Goal: Task Accomplishment & Management: Use online tool/utility

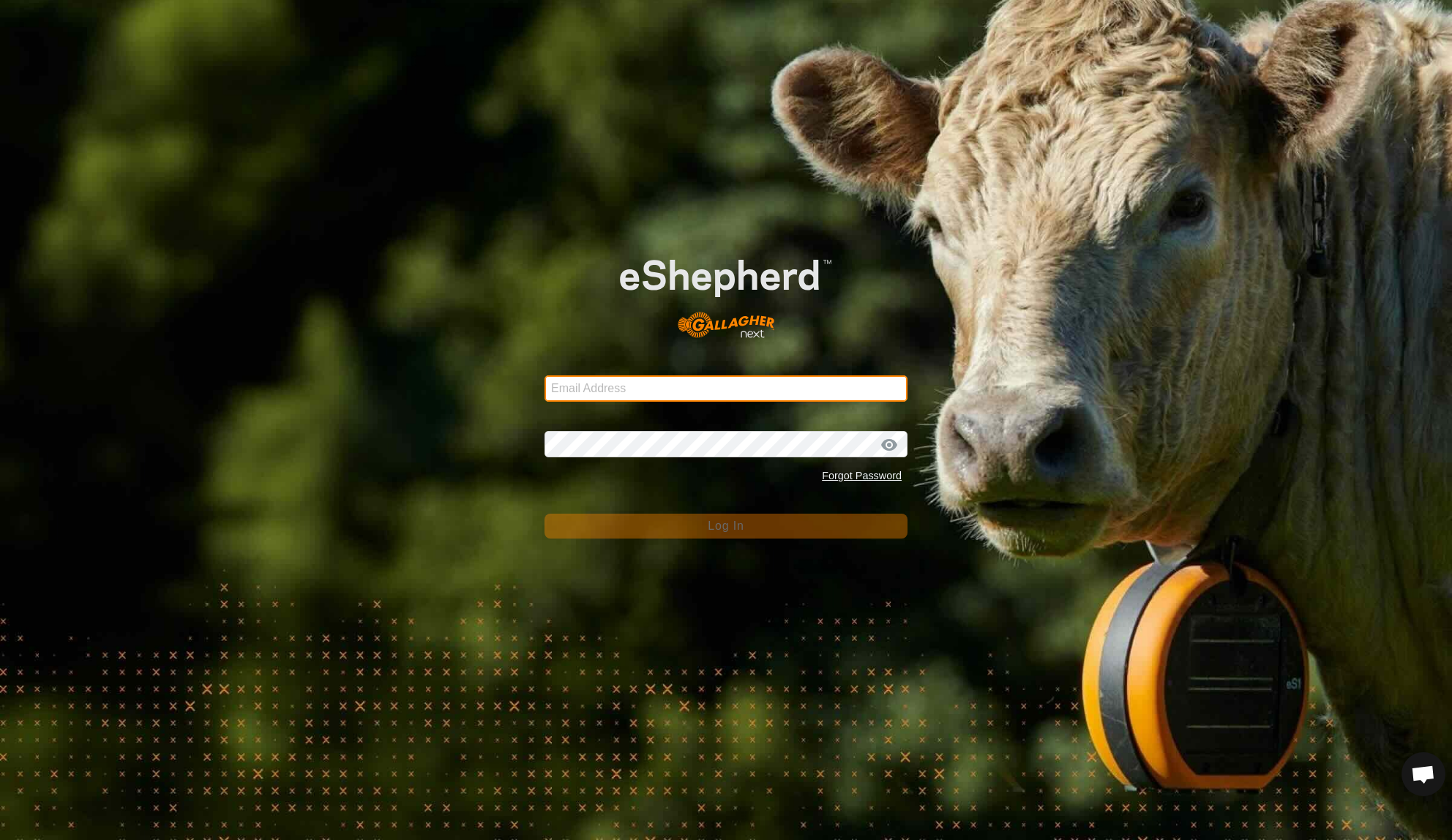
click at [675, 384] on input "Email Address" at bounding box center [726, 388] width 363 height 27
type input "[EMAIL_ADDRESS][DOMAIN_NAME]"
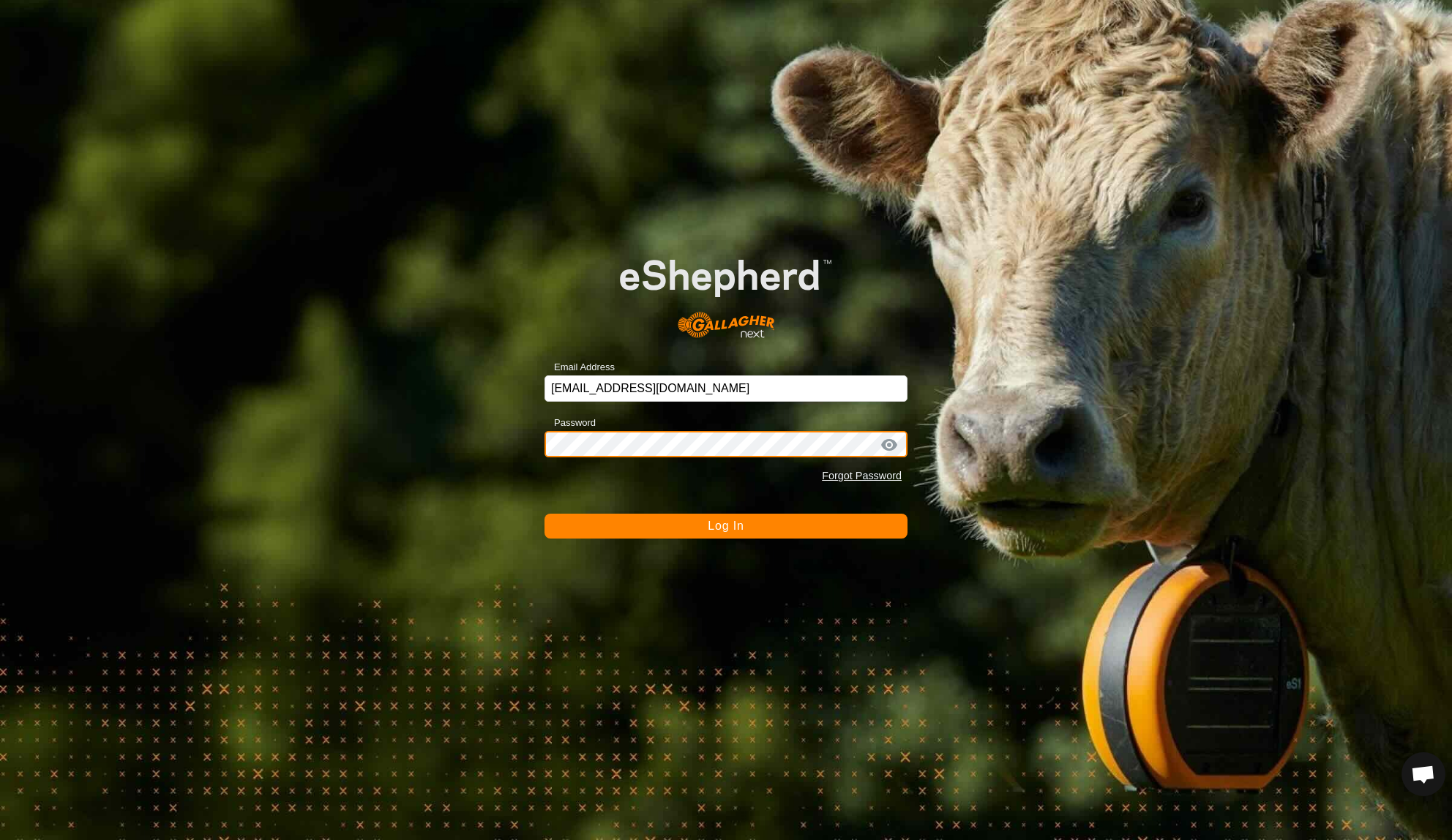
click at [544, 514] on button "Log In" at bounding box center [726, 526] width 363 height 25
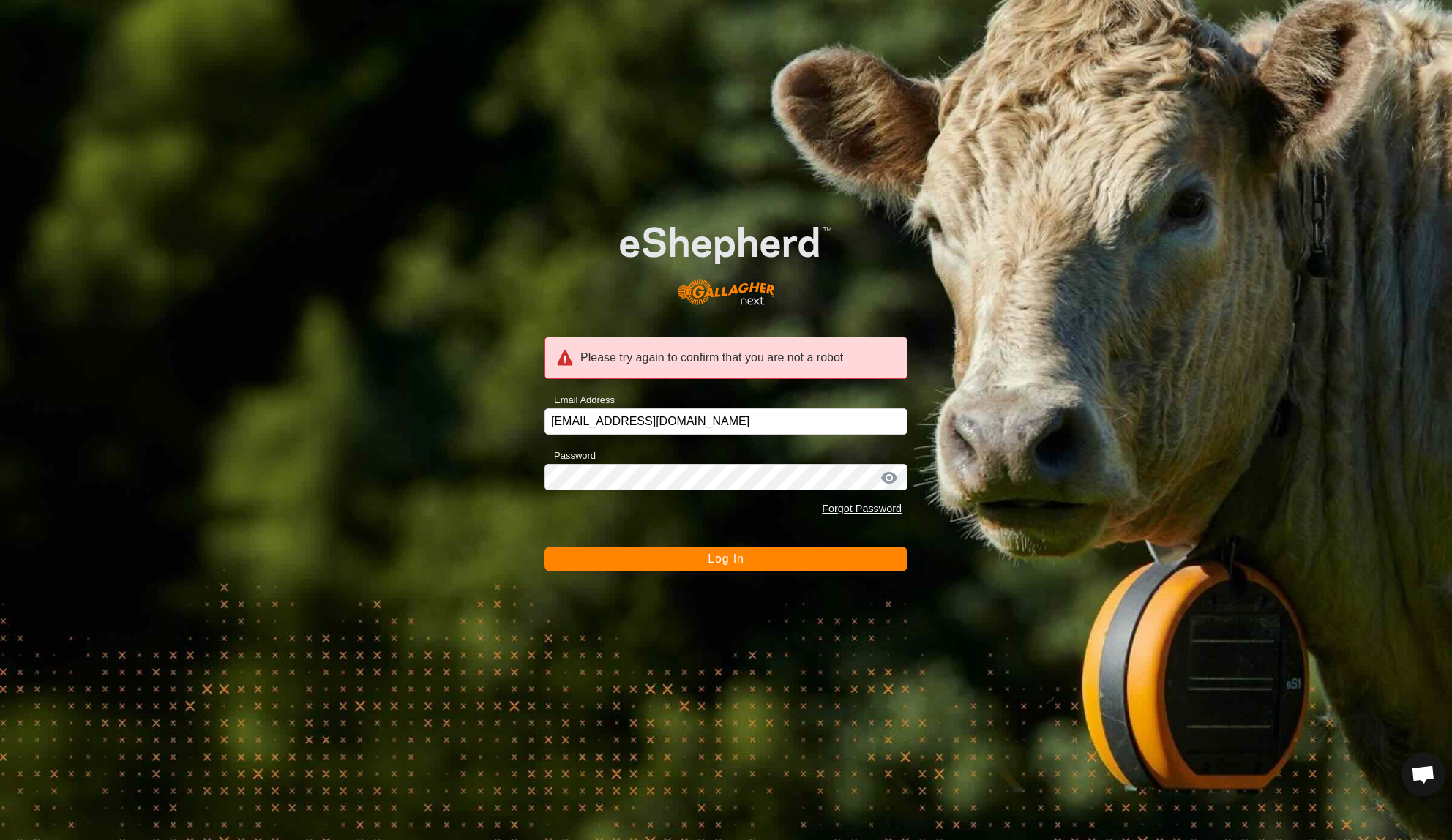
click at [685, 556] on button "Log In" at bounding box center [726, 559] width 363 height 25
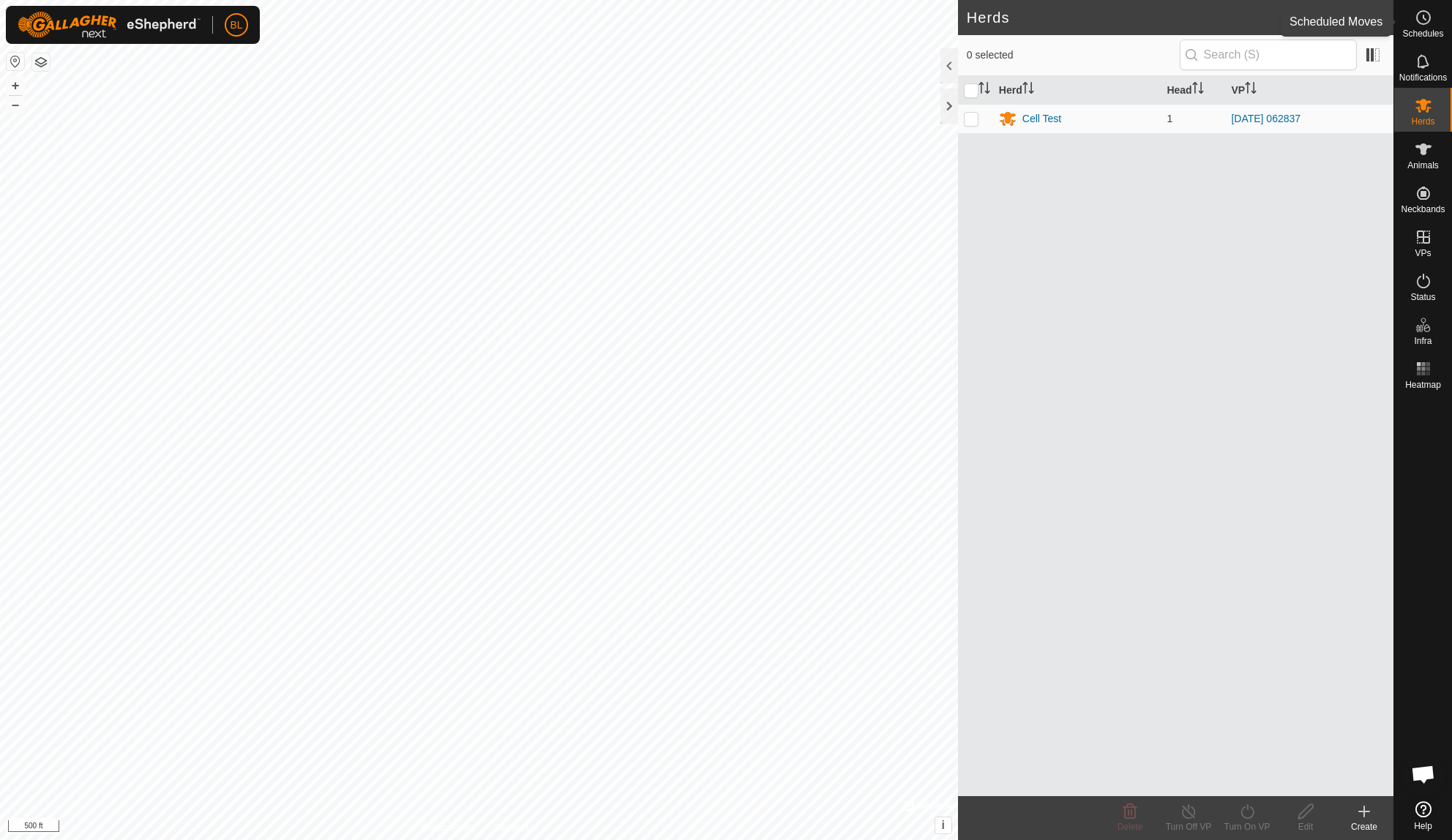
click at [1419, 27] on es-schedule-vp-svg-icon at bounding box center [1424, 17] width 27 height 23
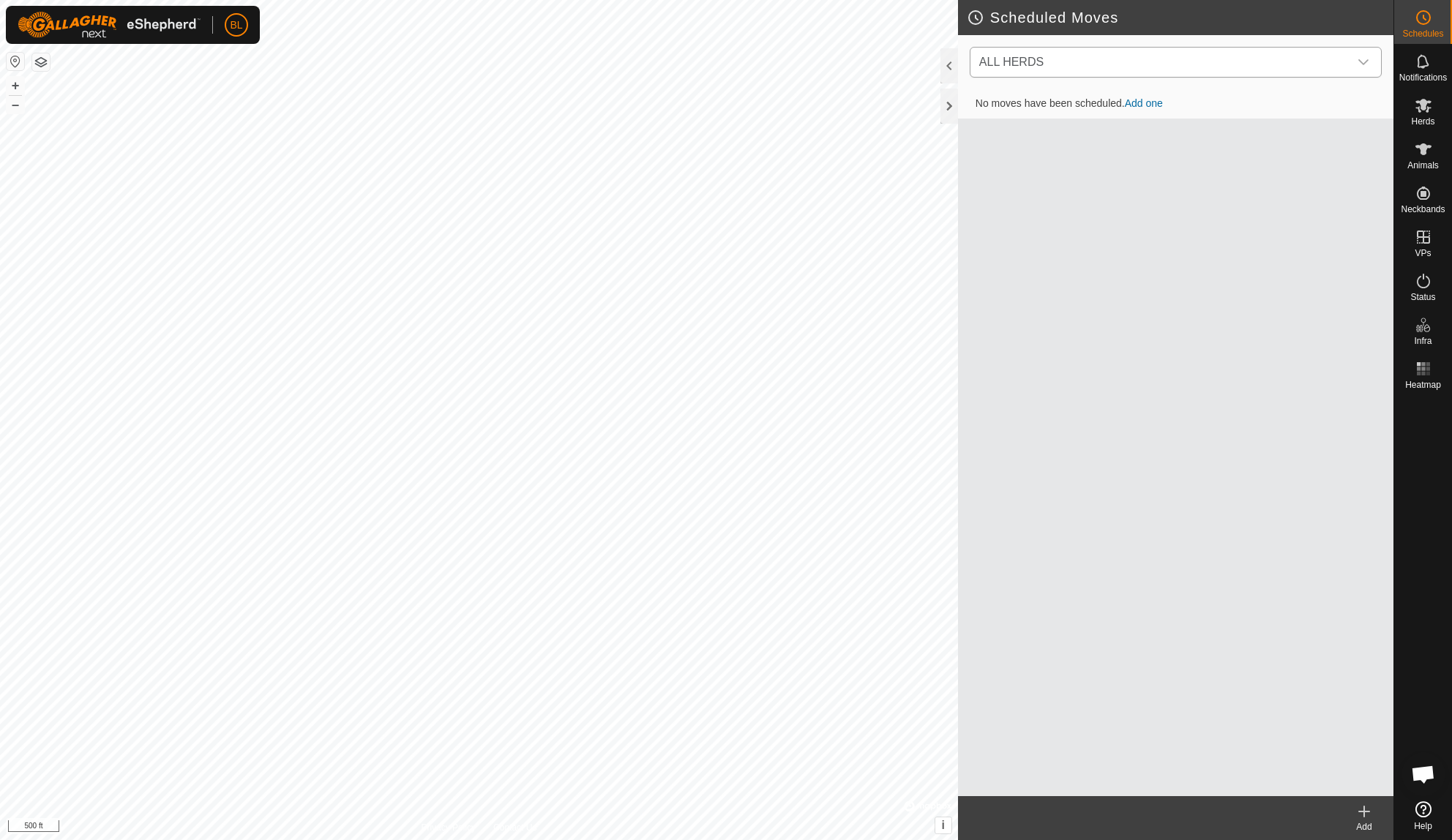
click at [1338, 69] on span "ALL HERDS" at bounding box center [1160, 62] width 375 height 29
click at [1293, 144] on li "Cell Test (1) 0 move" at bounding box center [1177, 138] width 411 height 30
click at [1159, 103] on link "Add one" at bounding box center [1143, 104] width 38 height 11
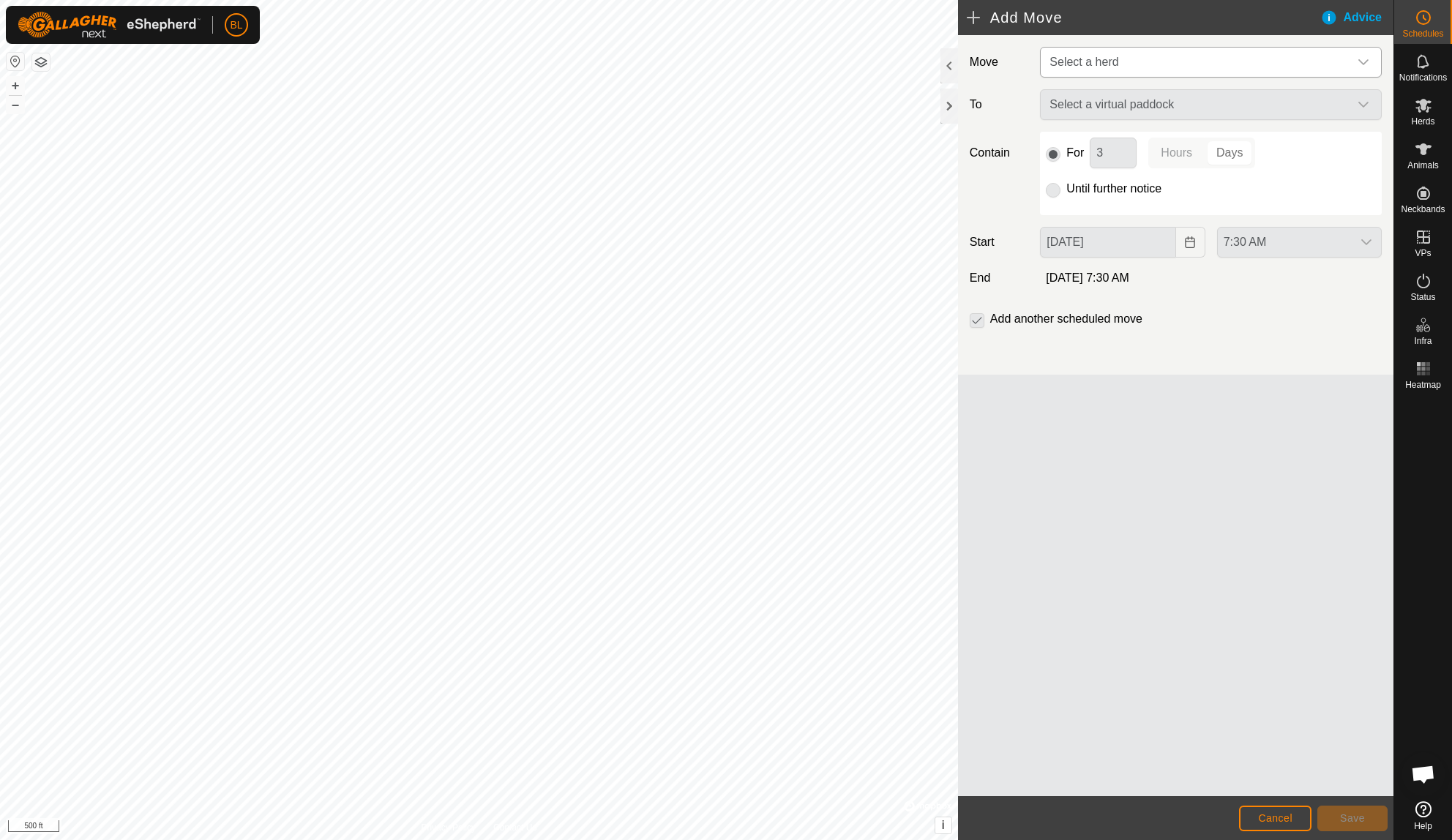
click at [1168, 66] on span "Select a herd" at bounding box center [1196, 62] width 305 height 29
click at [1147, 130] on li "Cell Test (1)" at bounding box center [1211, 138] width 340 height 30
click at [1164, 109] on span "Select a virtual paddock" at bounding box center [1196, 105] width 305 height 29
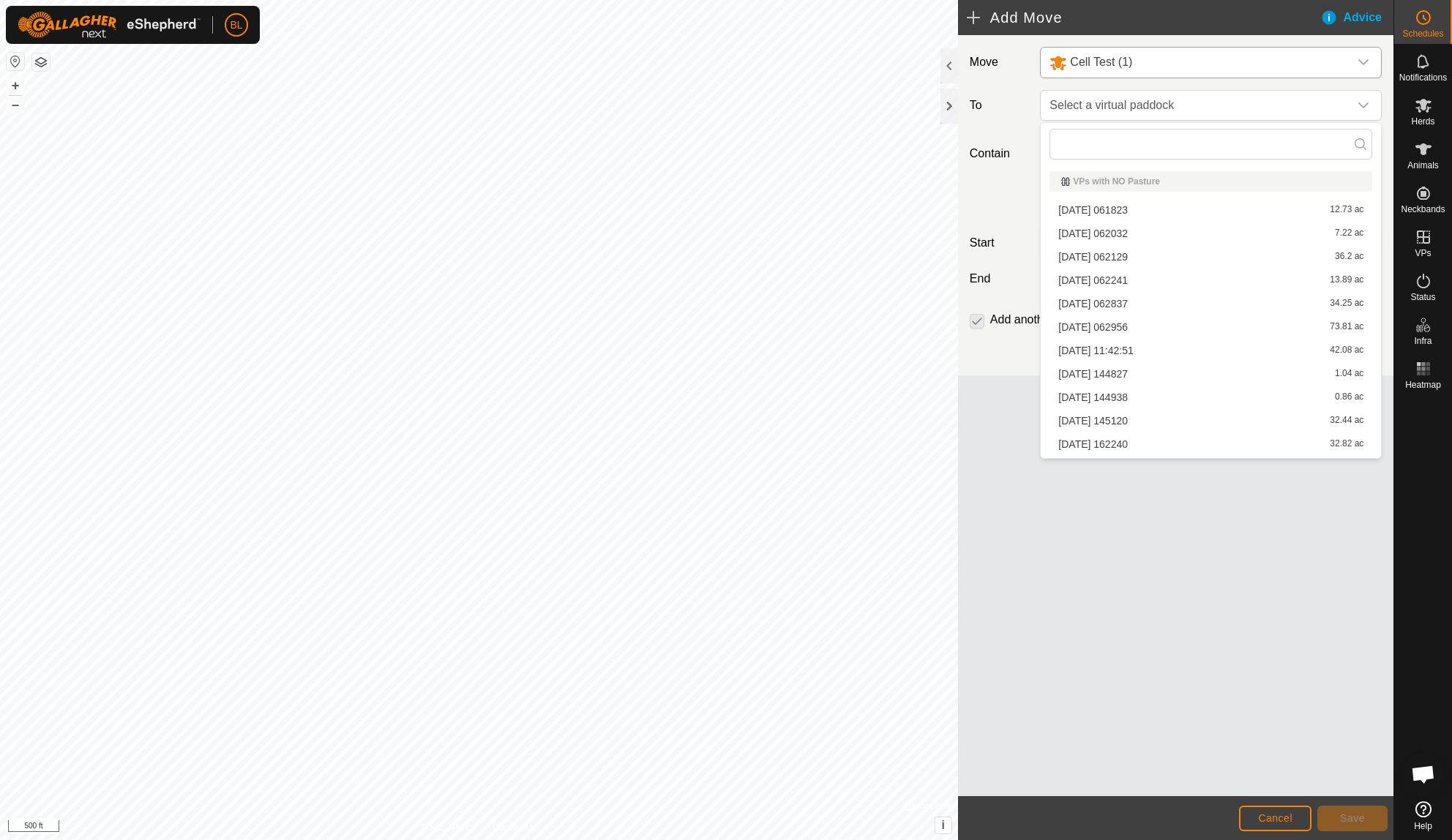
click at [1136, 215] on li "[DATE] 061823 12.73 ac" at bounding box center [1211, 210] width 322 height 22
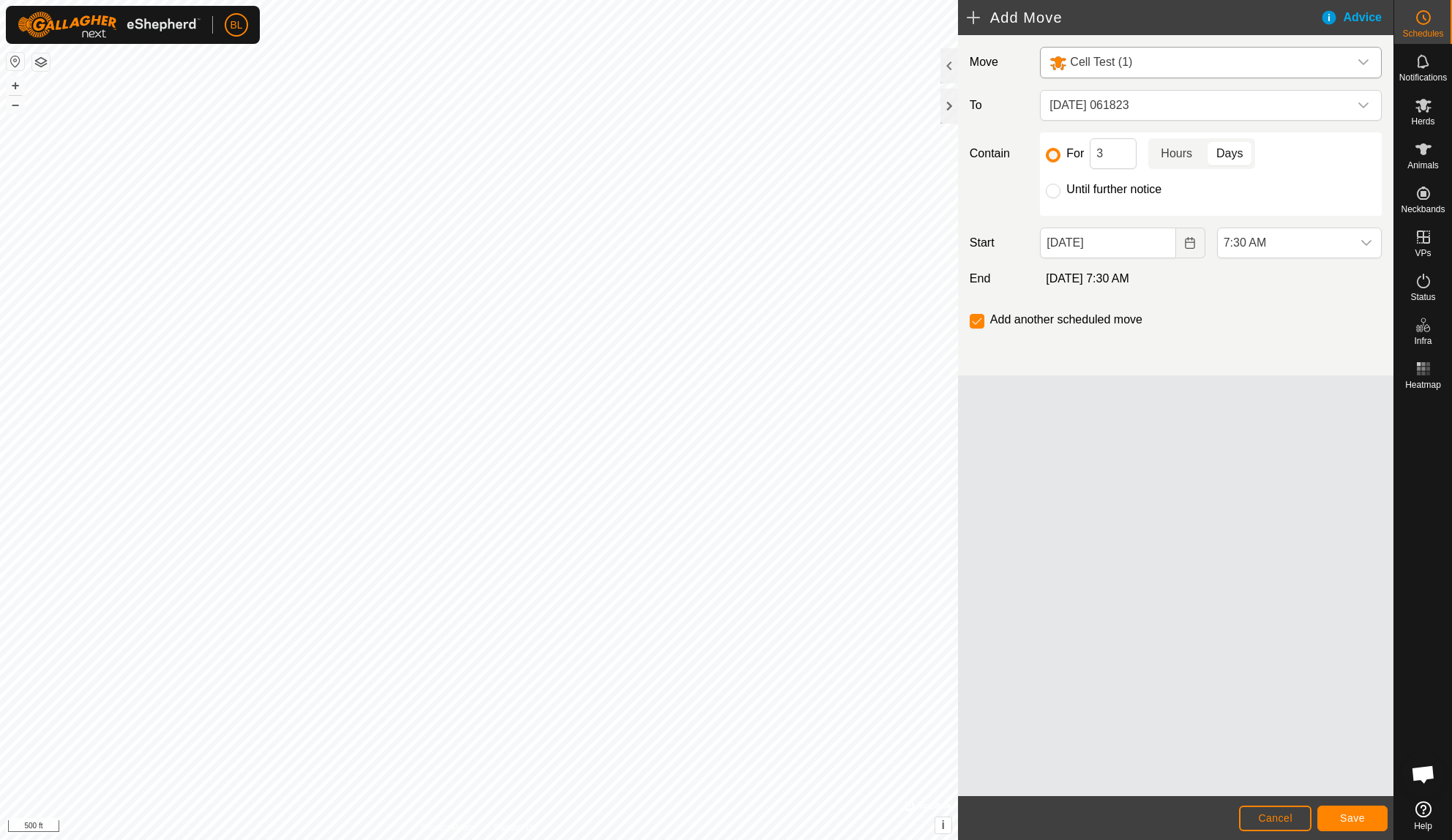
click at [1163, 147] on p-togglebutton "Hours" at bounding box center [1177, 154] width 57 height 31
click at [1116, 152] on input "3" at bounding box center [1113, 154] width 47 height 31
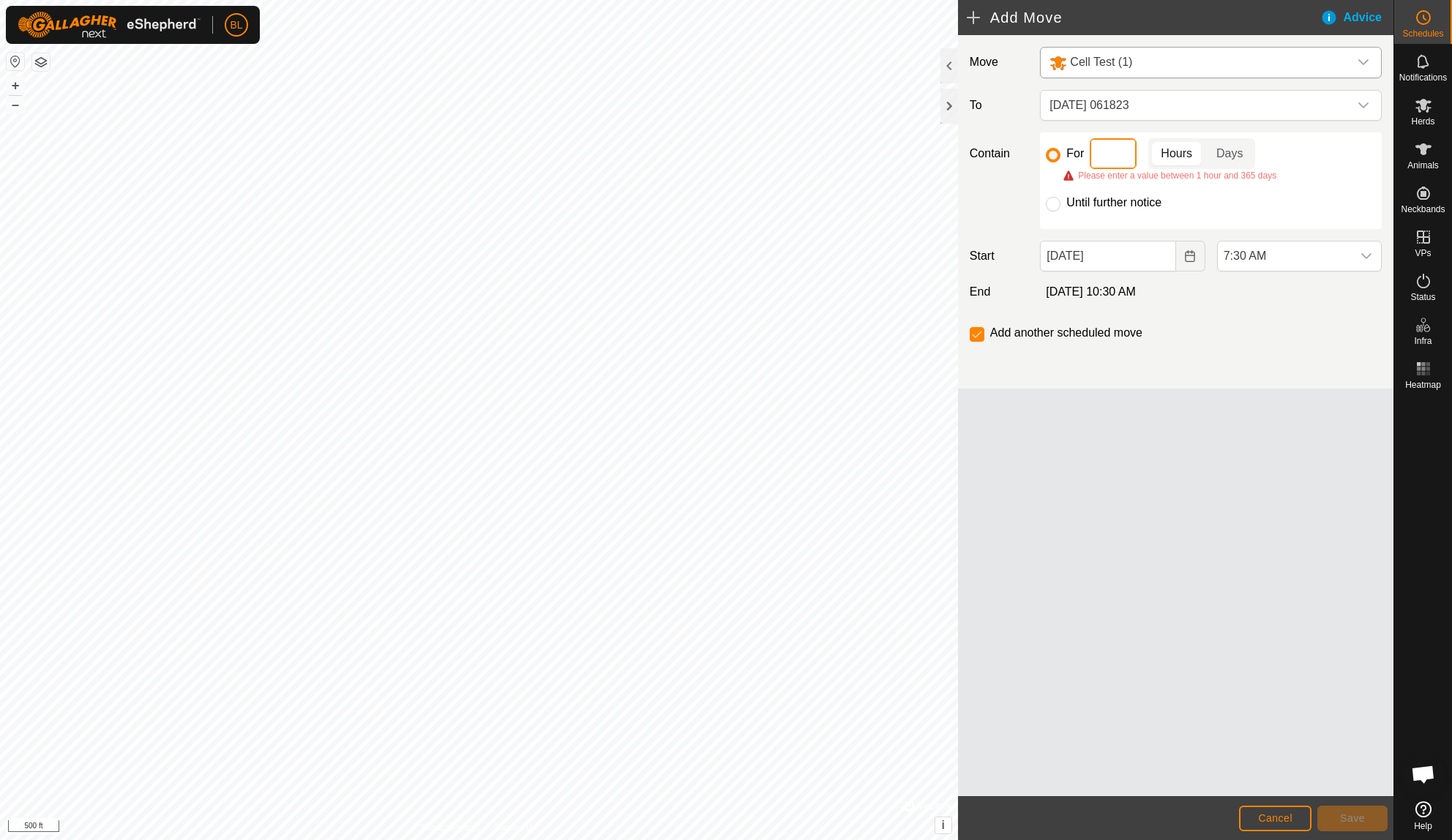
type input "2"
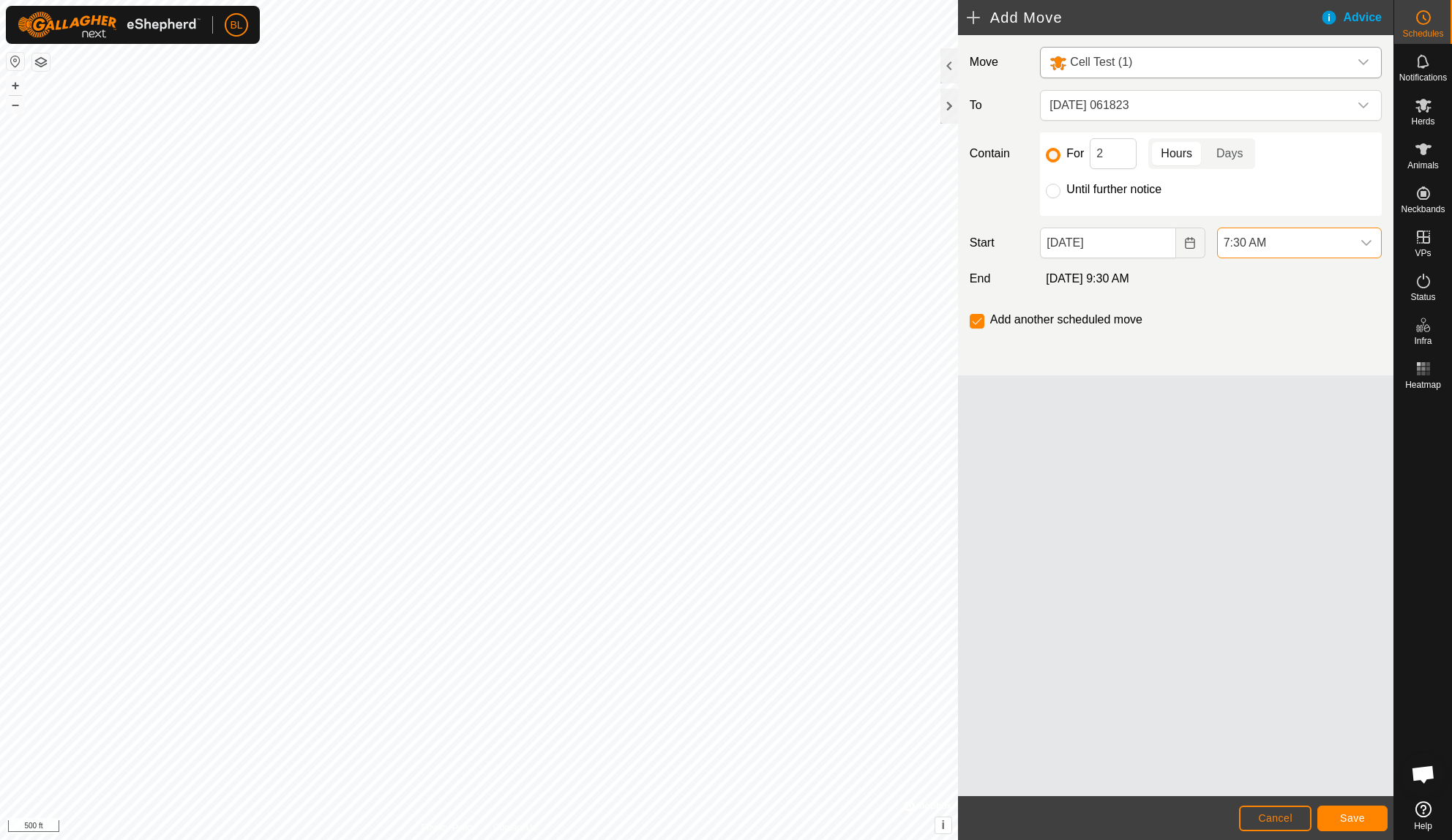
click at [1310, 237] on span "7:30 AM" at bounding box center [1284, 243] width 134 height 29
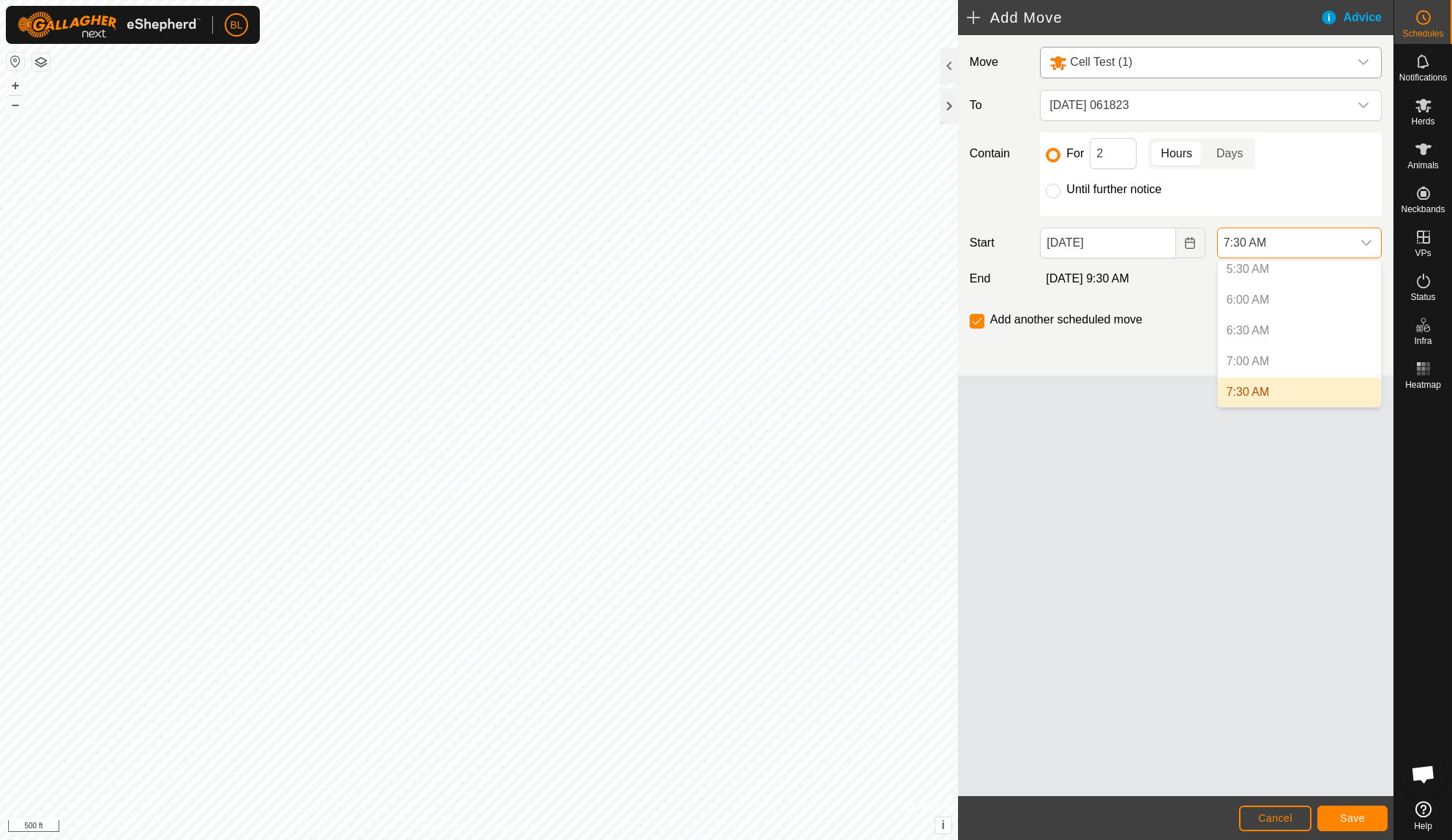
click at [1241, 392] on li "7:30 AM" at bounding box center [1299, 392] width 163 height 29
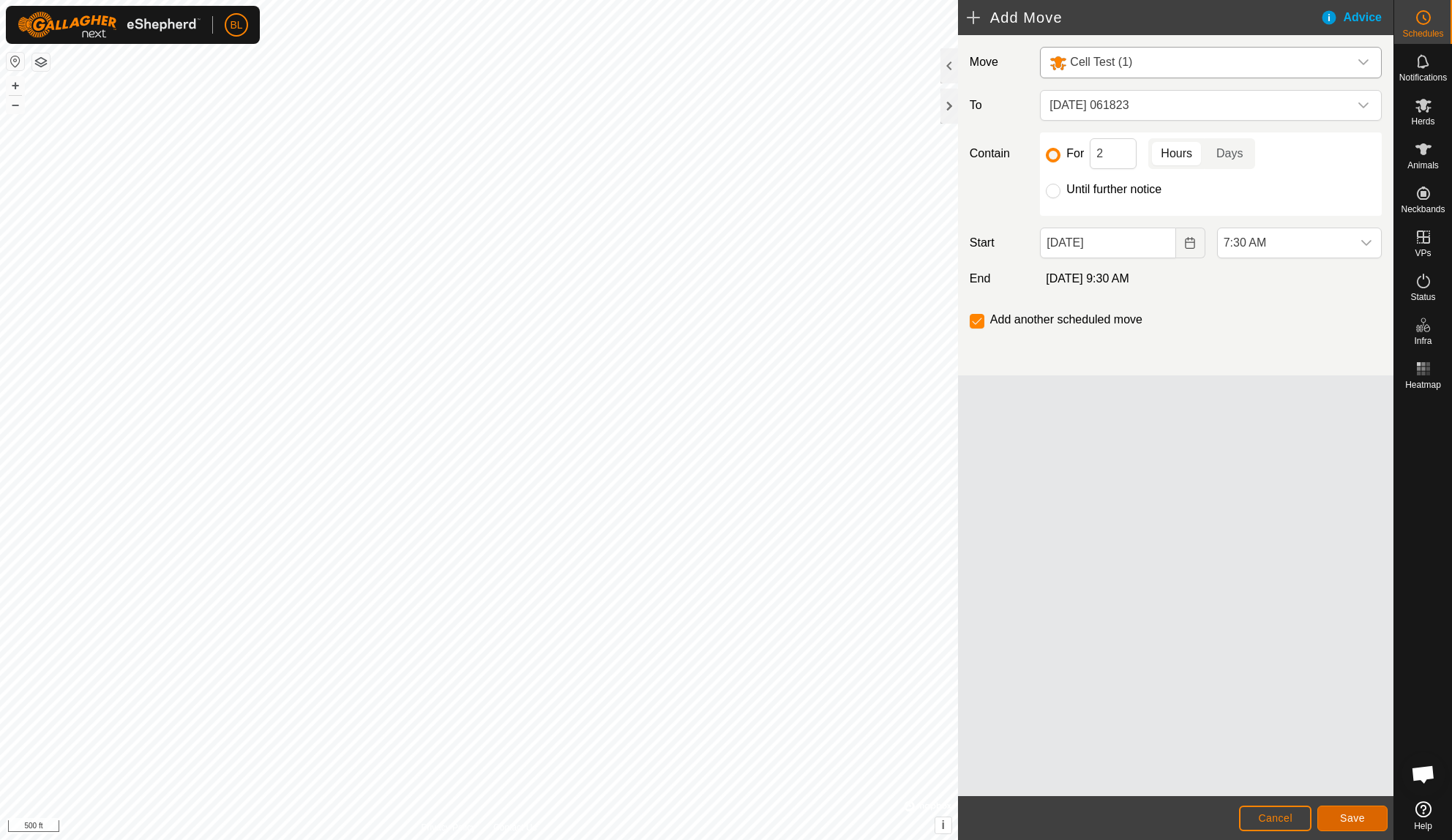
click at [1329, 812] on button "Save" at bounding box center [1352, 818] width 70 height 26
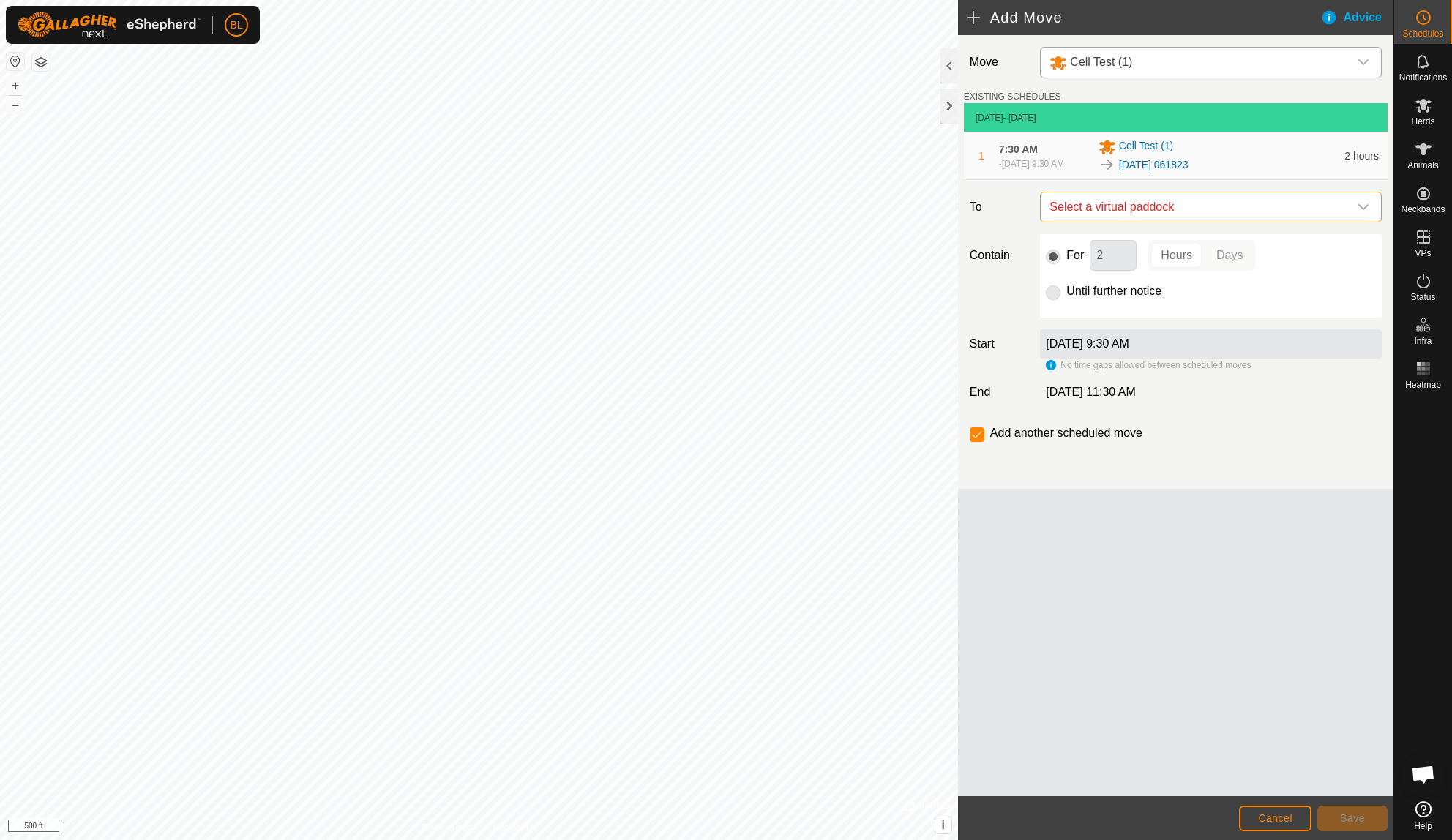
click at [1343, 208] on span "Select a virtual paddock" at bounding box center [1196, 207] width 305 height 29
click at [1430, 164] on span "Animals" at bounding box center [1423, 165] width 32 height 9
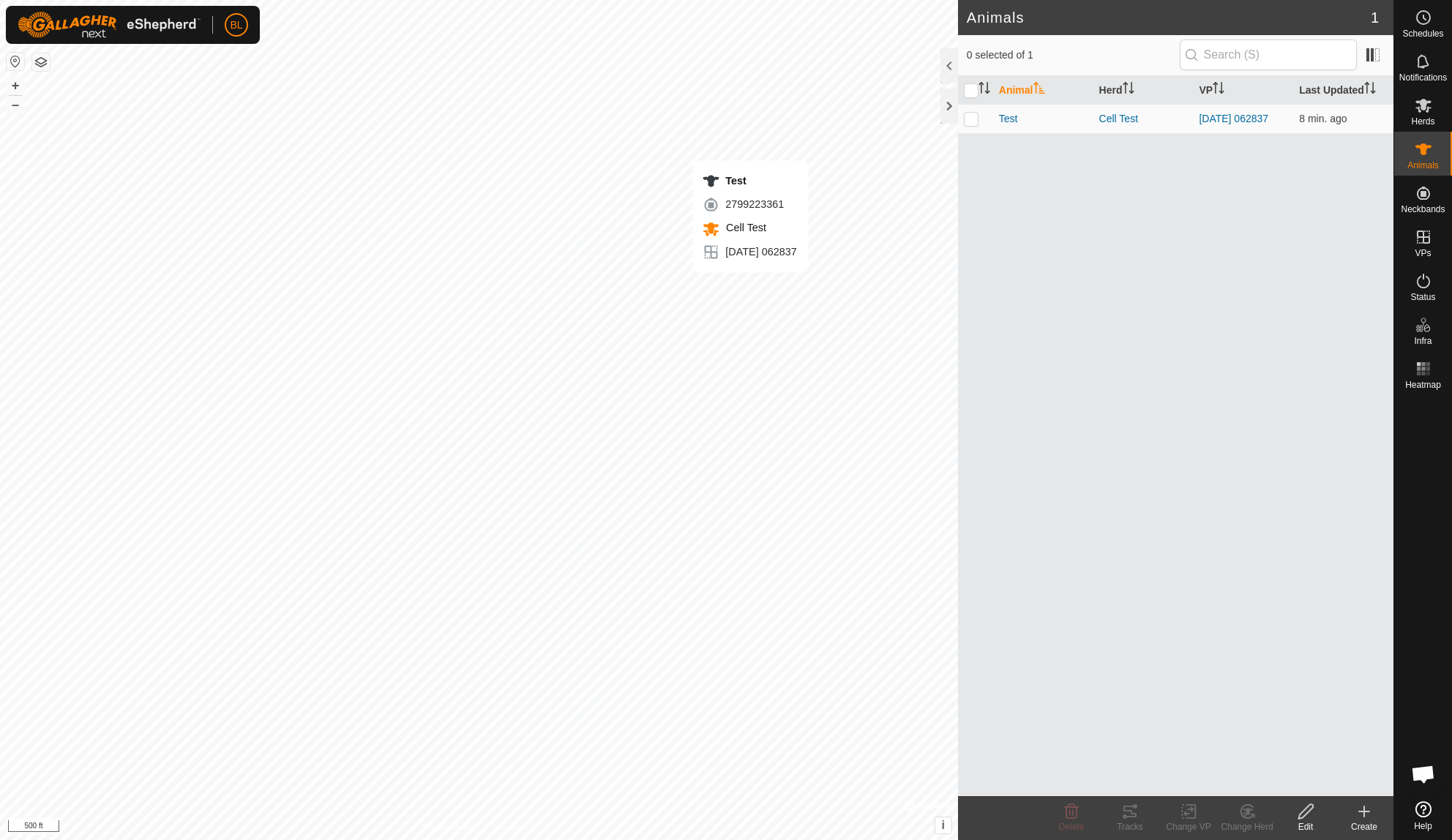
checkbox input "true"
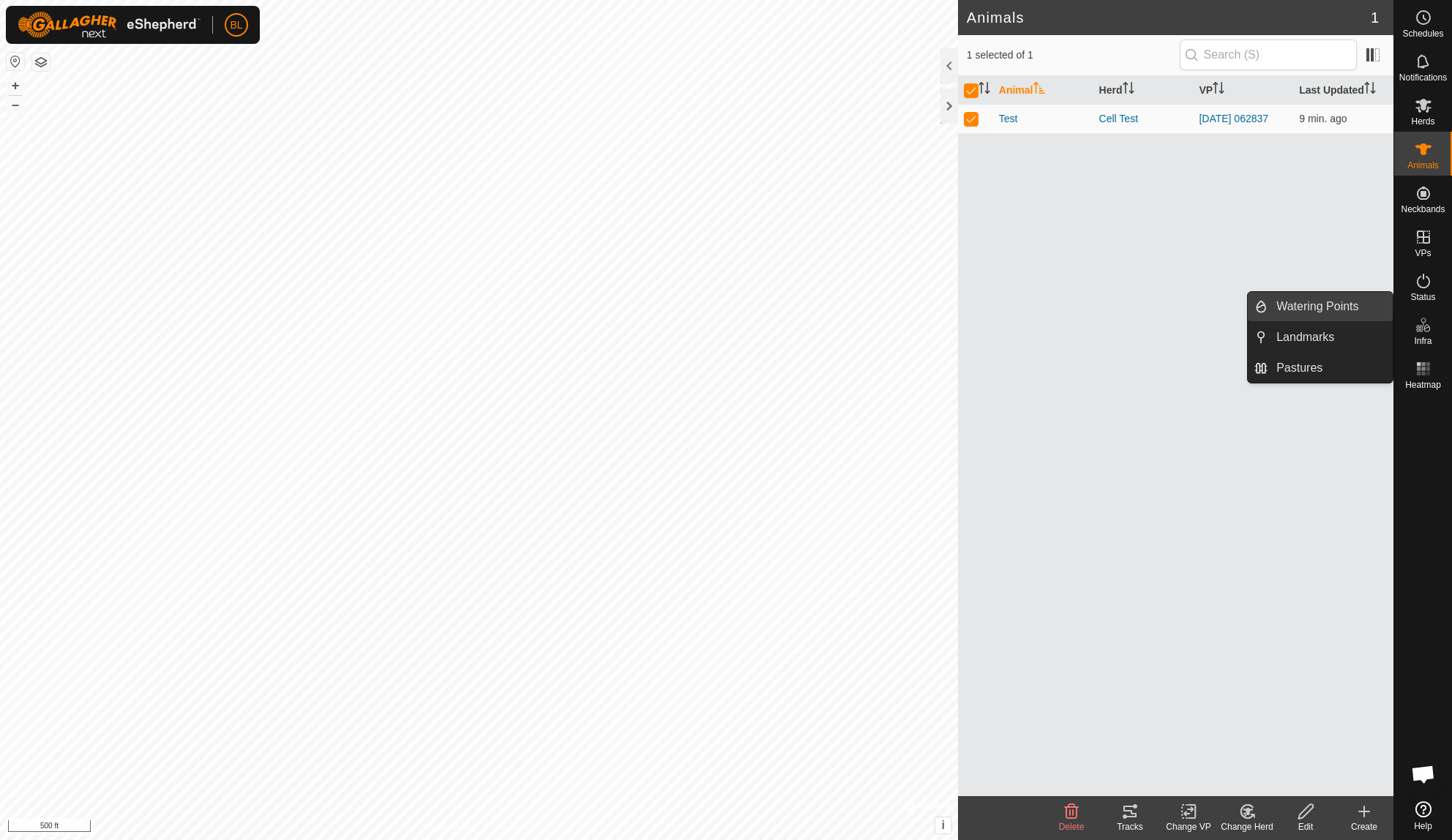
click at [1347, 302] on link "Watering Points" at bounding box center [1330, 306] width 125 height 29
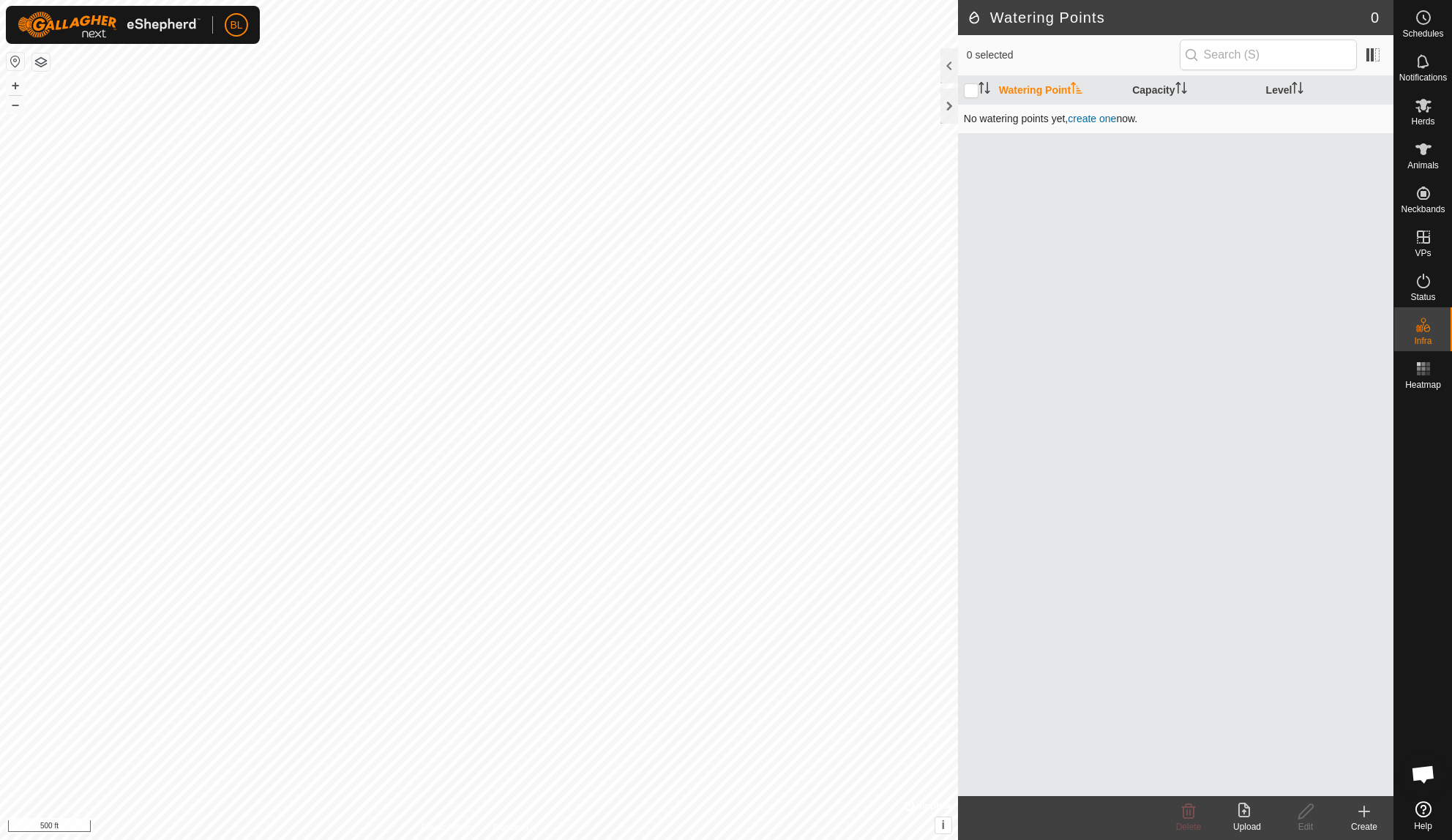
click at [1093, 118] on link "create one" at bounding box center [1092, 118] width 49 height 11
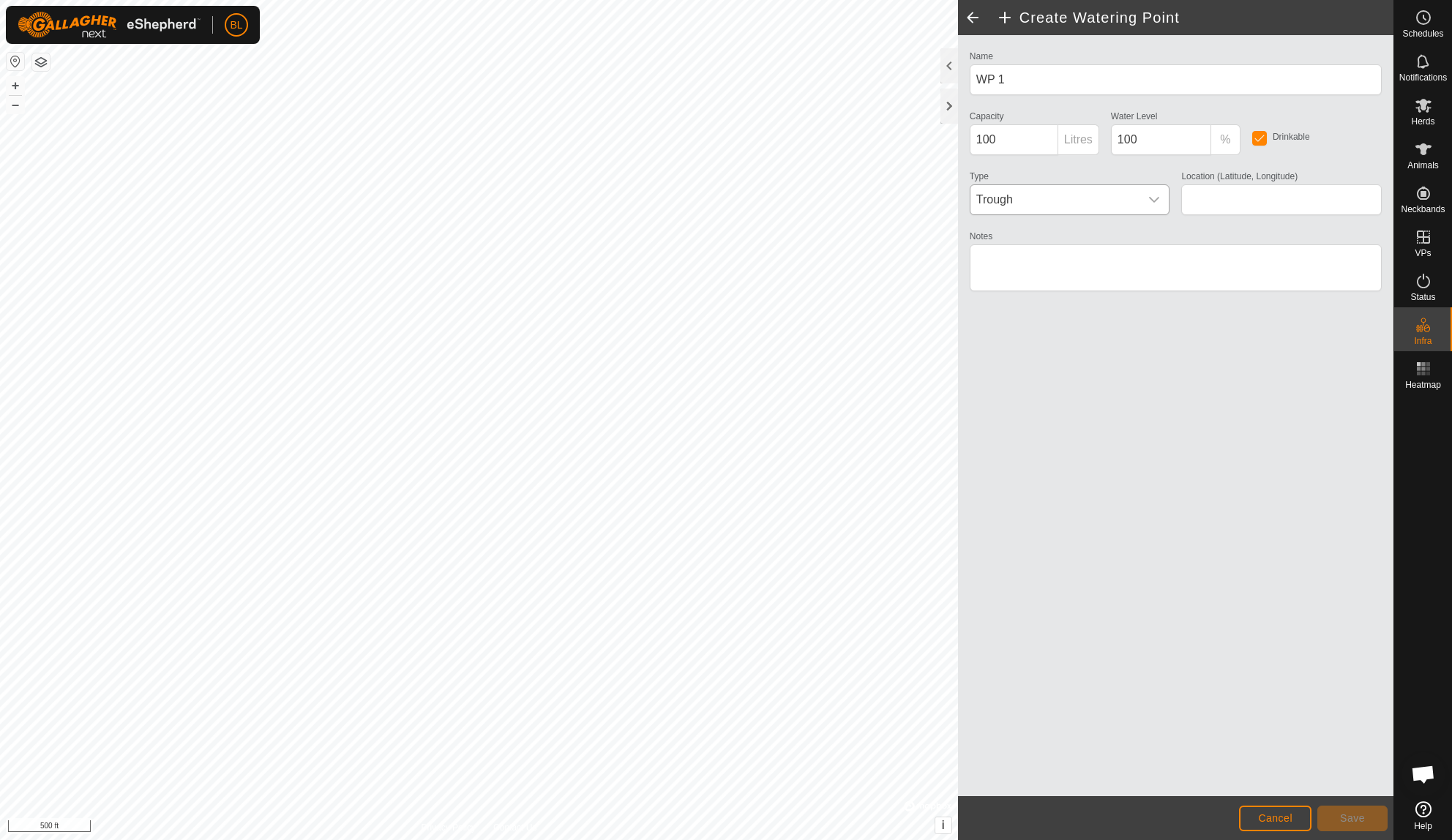
click at [1130, 207] on span "Trough" at bounding box center [1056, 200] width 170 height 29
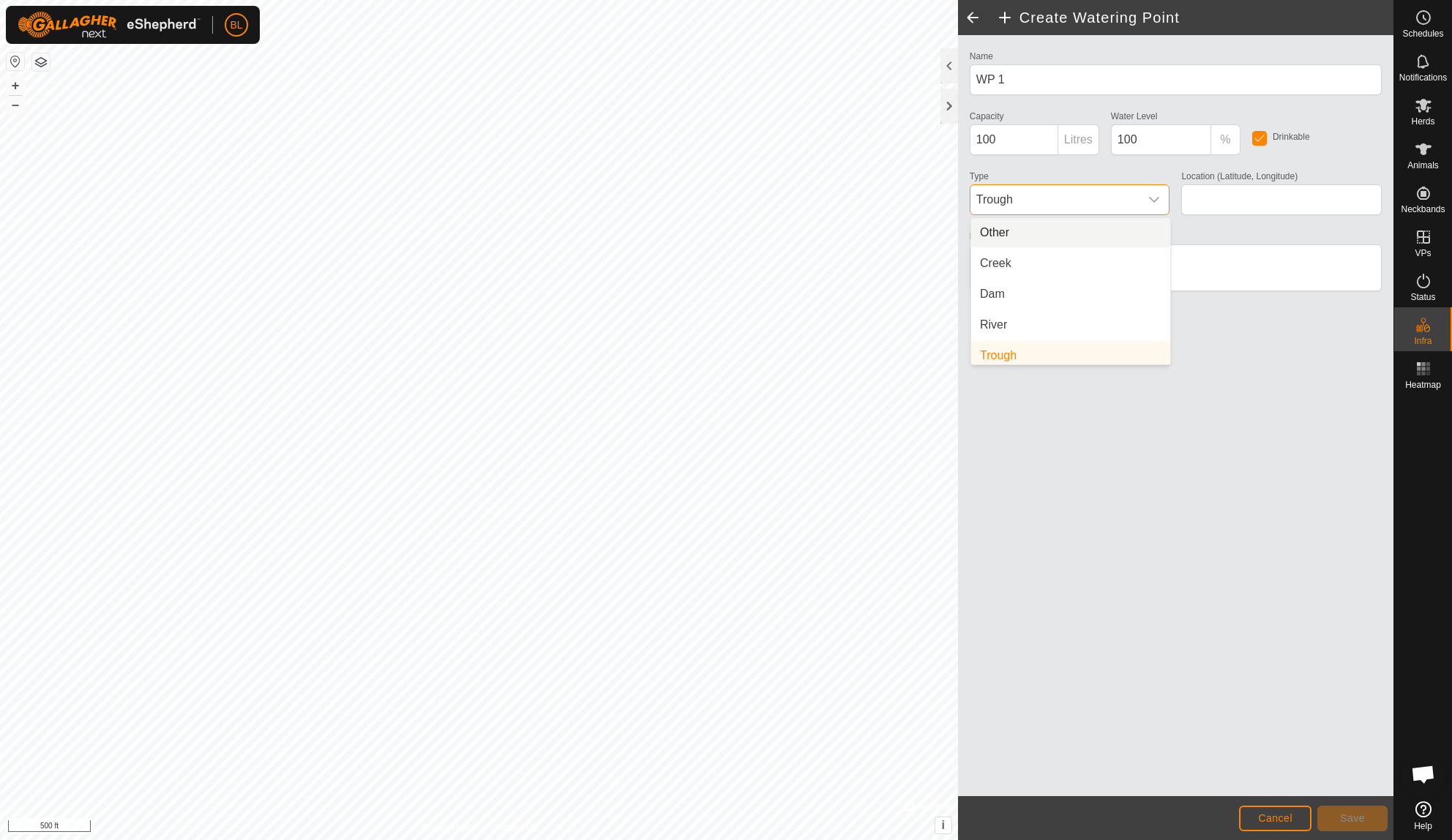
scroll to position [6, 0]
click at [1078, 348] on li "Trough" at bounding box center [1071, 350] width 199 height 29
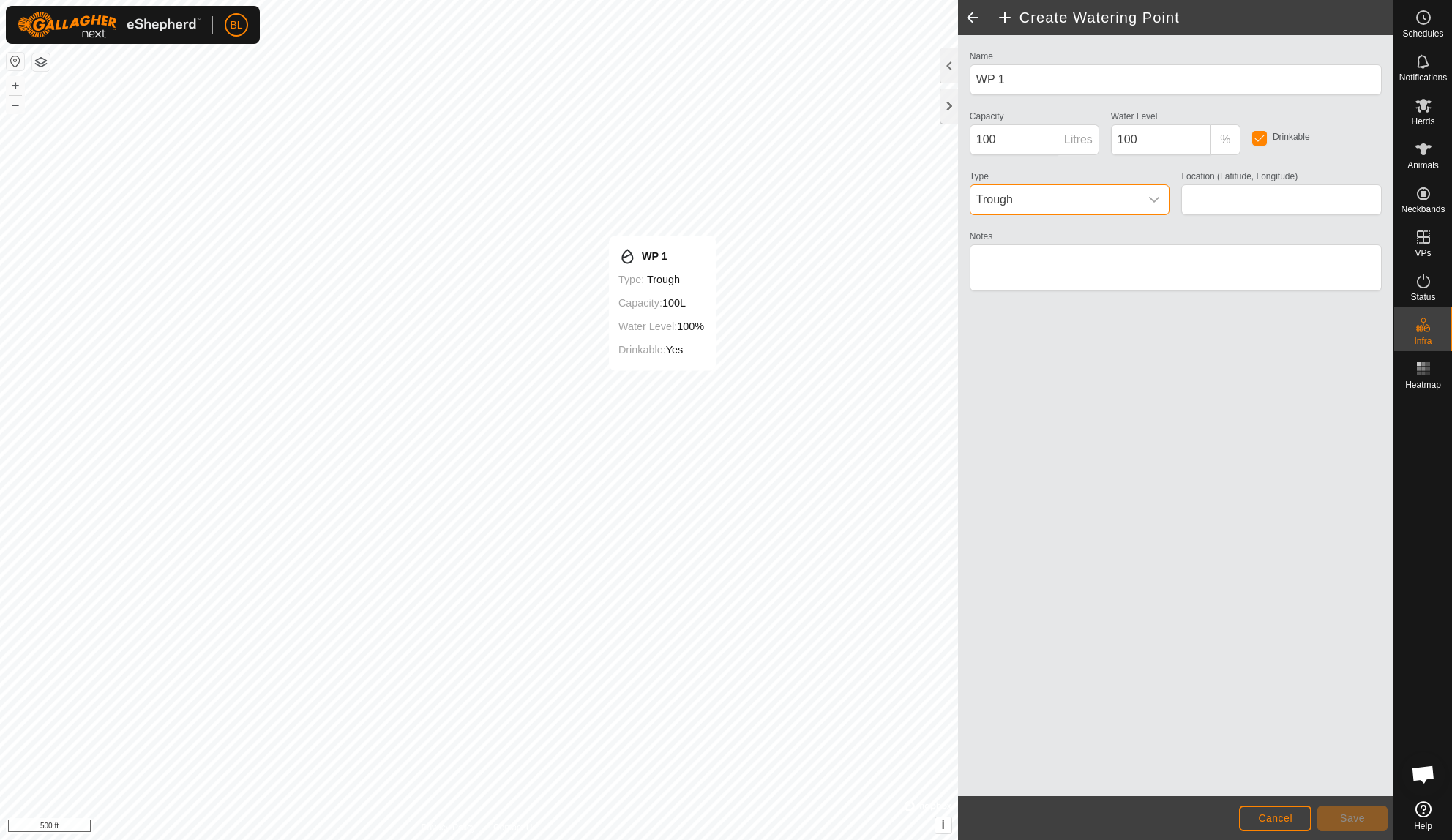
type input "38.372090, -92.185022"
click at [1076, 142] on p-inputgroup-addon "Litres" at bounding box center [1078, 140] width 41 height 31
click at [1020, 138] on input "100" at bounding box center [1014, 140] width 88 height 31
click at [1083, 163] on div "Name WP 1 Capacity 100 Litres Water Level 100 % Drinkable Type Trough Location …" at bounding box center [1176, 177] width 424 height 261
click at [1350, 823] on span "Save" at bounding box center [1352, 818] width 25 height 11
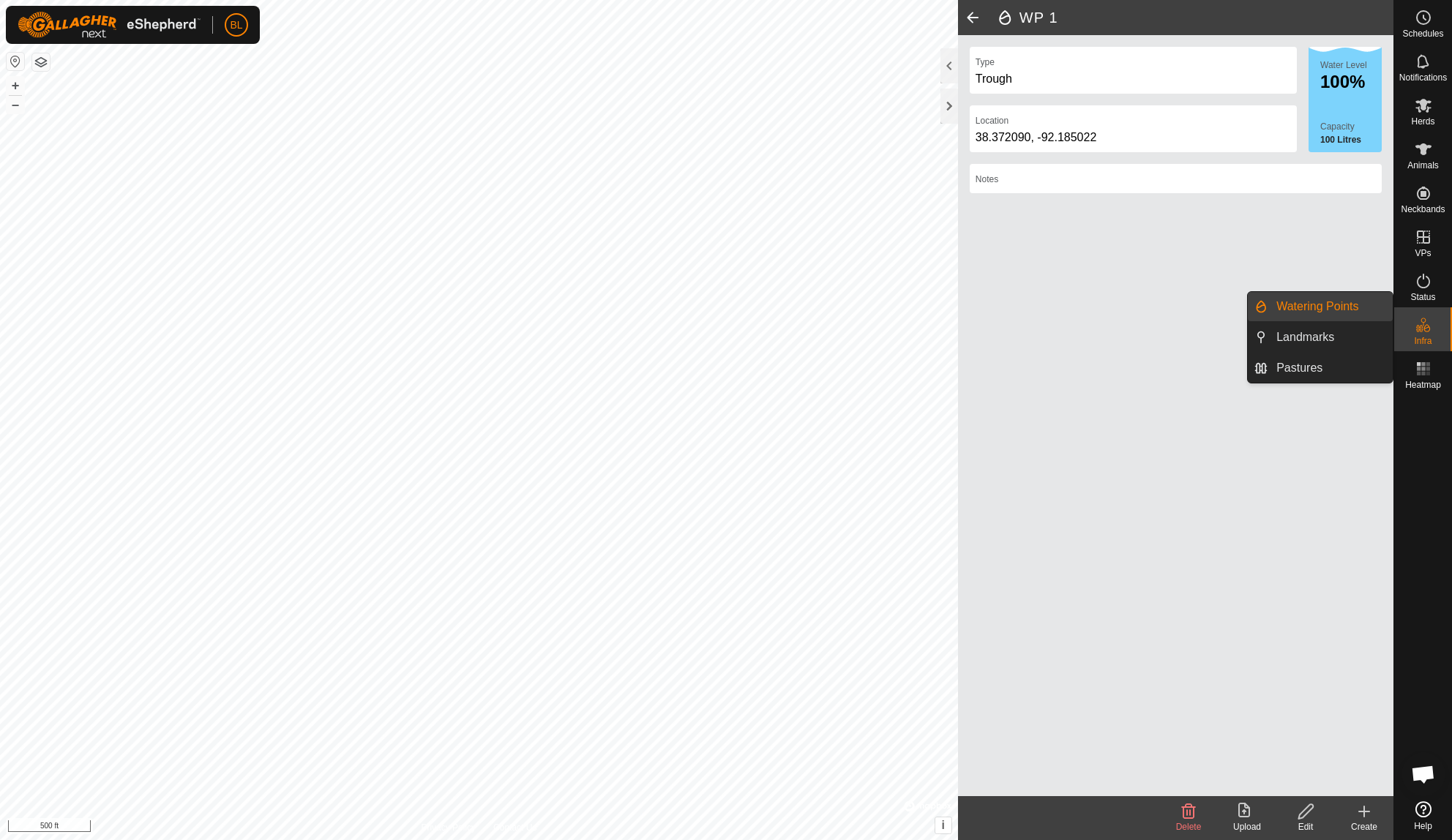
click at [1360, 305] on link "Watering Points" at bounding box center [1330, 306] width 125 height 29
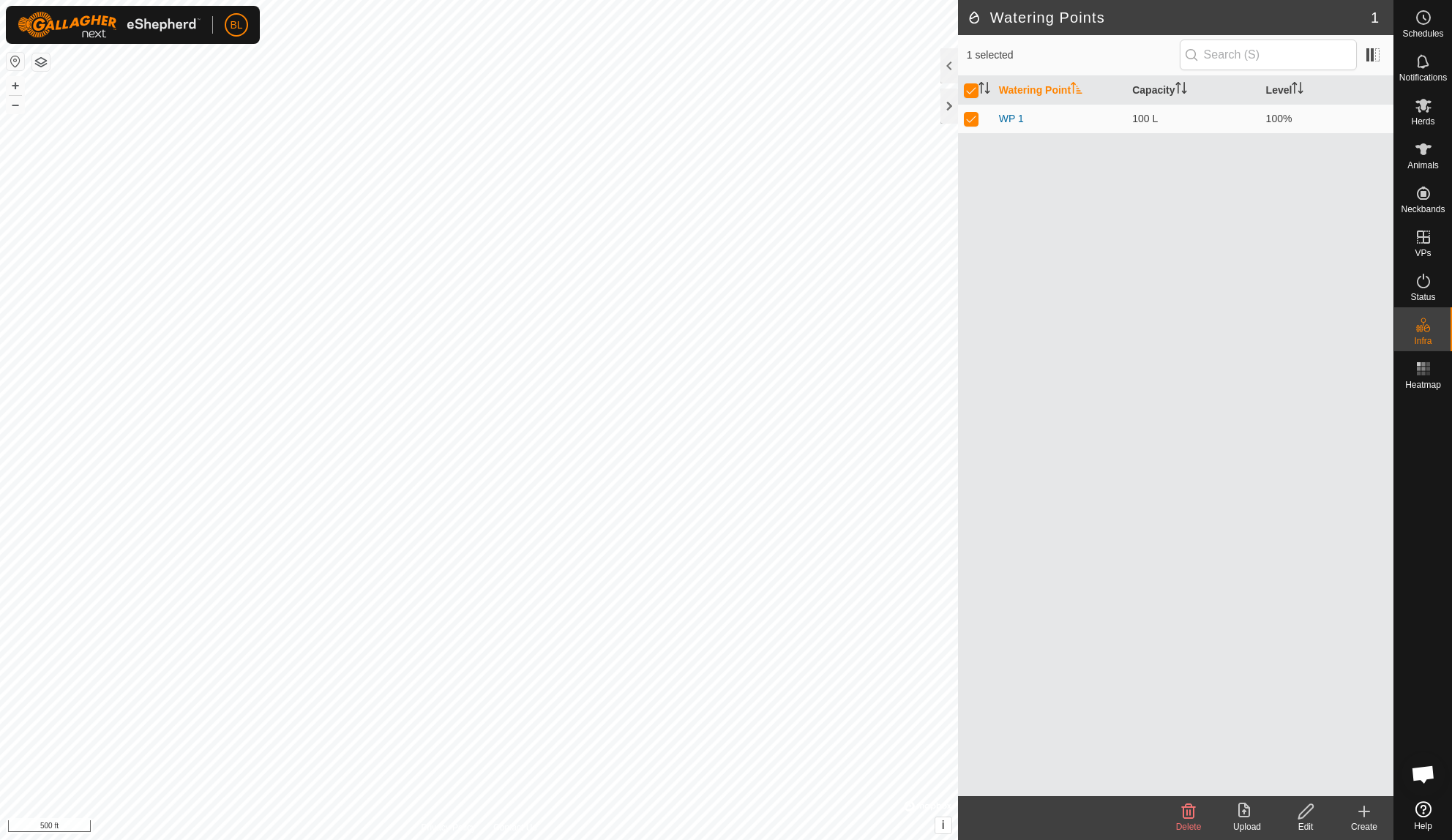
click at [1357, 823] on div "Create" at bounding box center [1364, 827] width 58 height 13
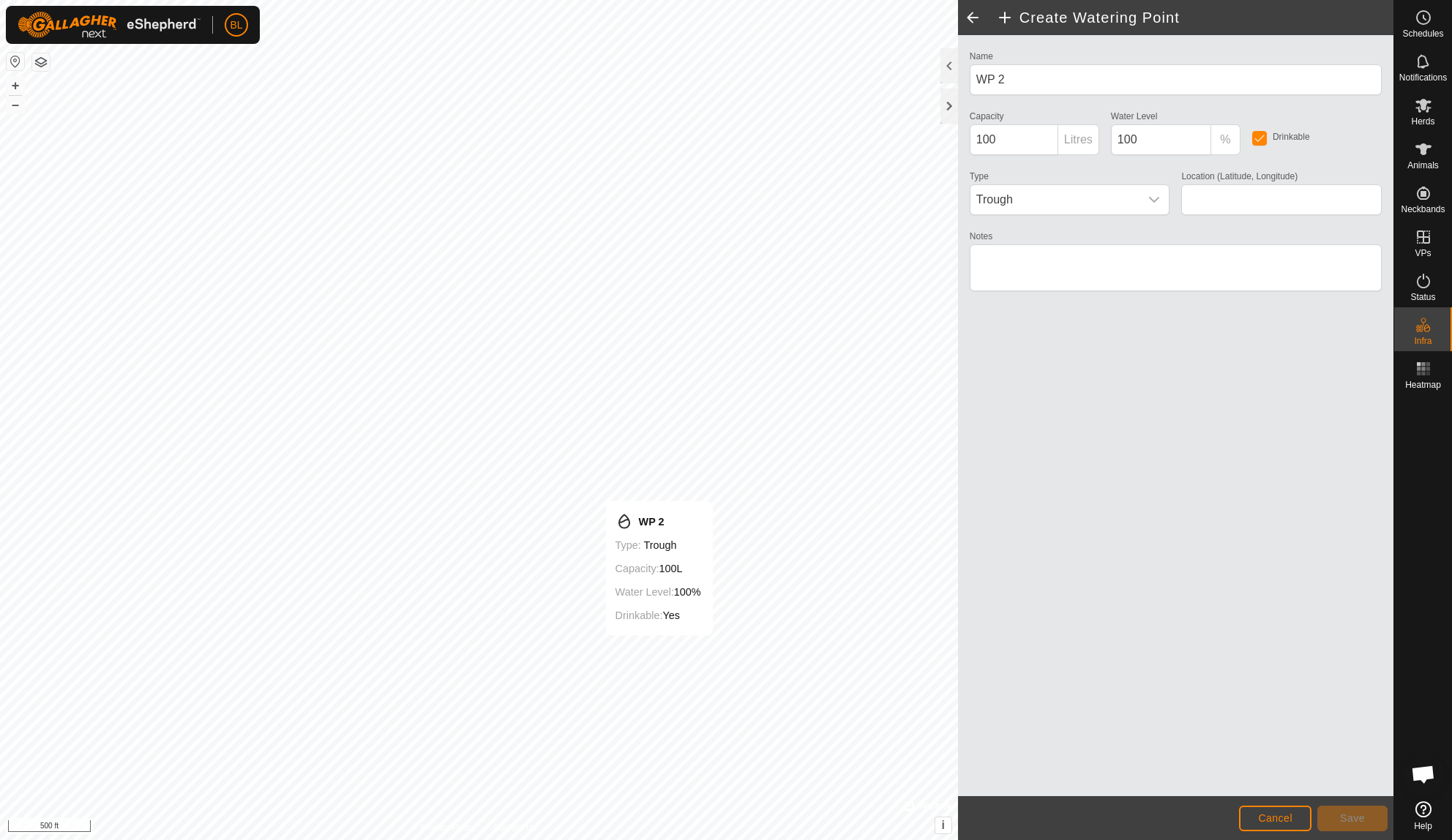
type input "38.367694, -92.185089"
click at [1339, 819] on button "Save" at bounding box center [1352, 818] width 70 height 26
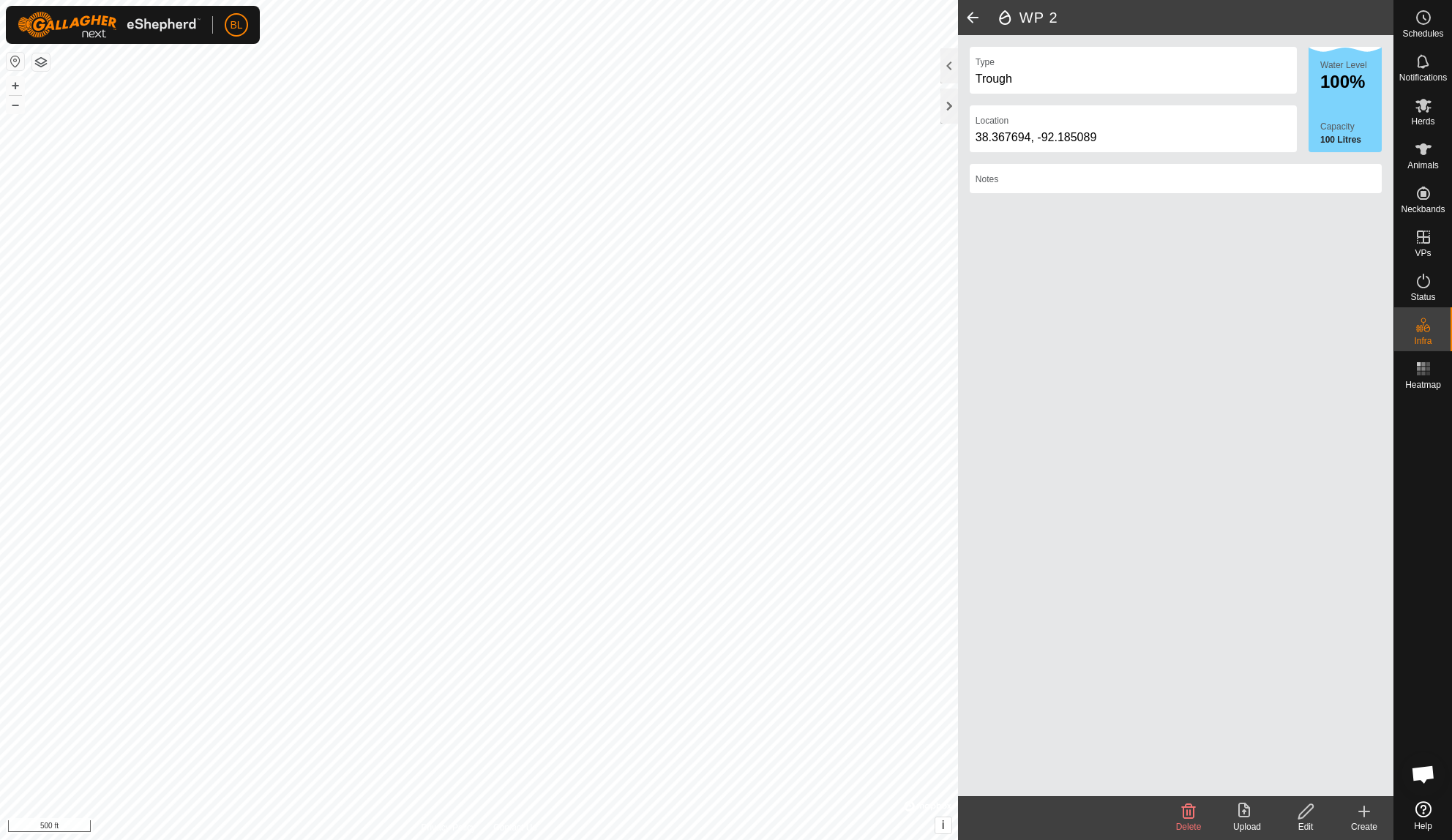
click at [1362, 820] on icon at bounding box center [1364, 812] width 18 height 18
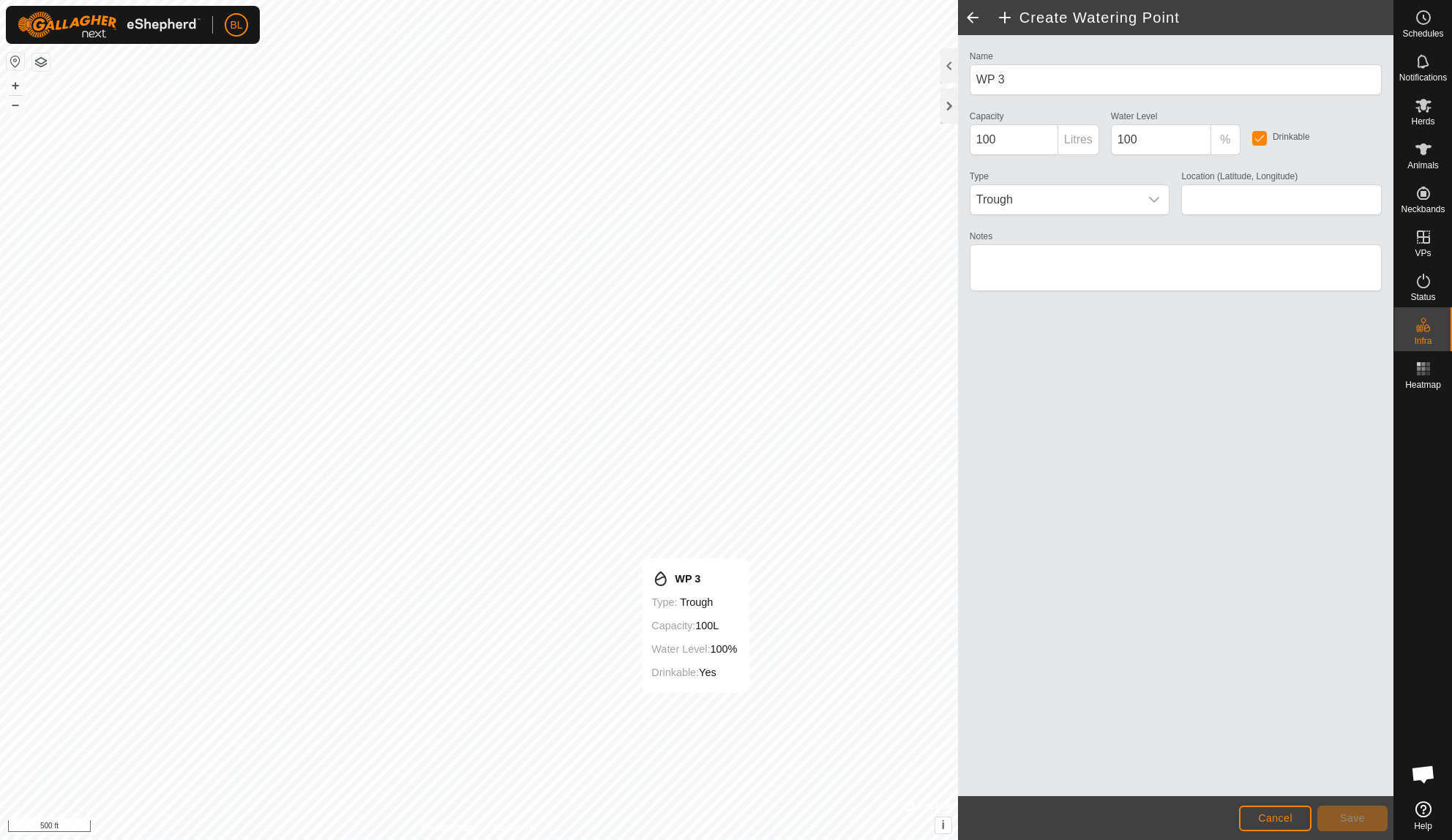
type input "38.364669, -92.183943"
click at [1351, 808] on button "Save" at bounding box center [1352, 818] width 70 height 26
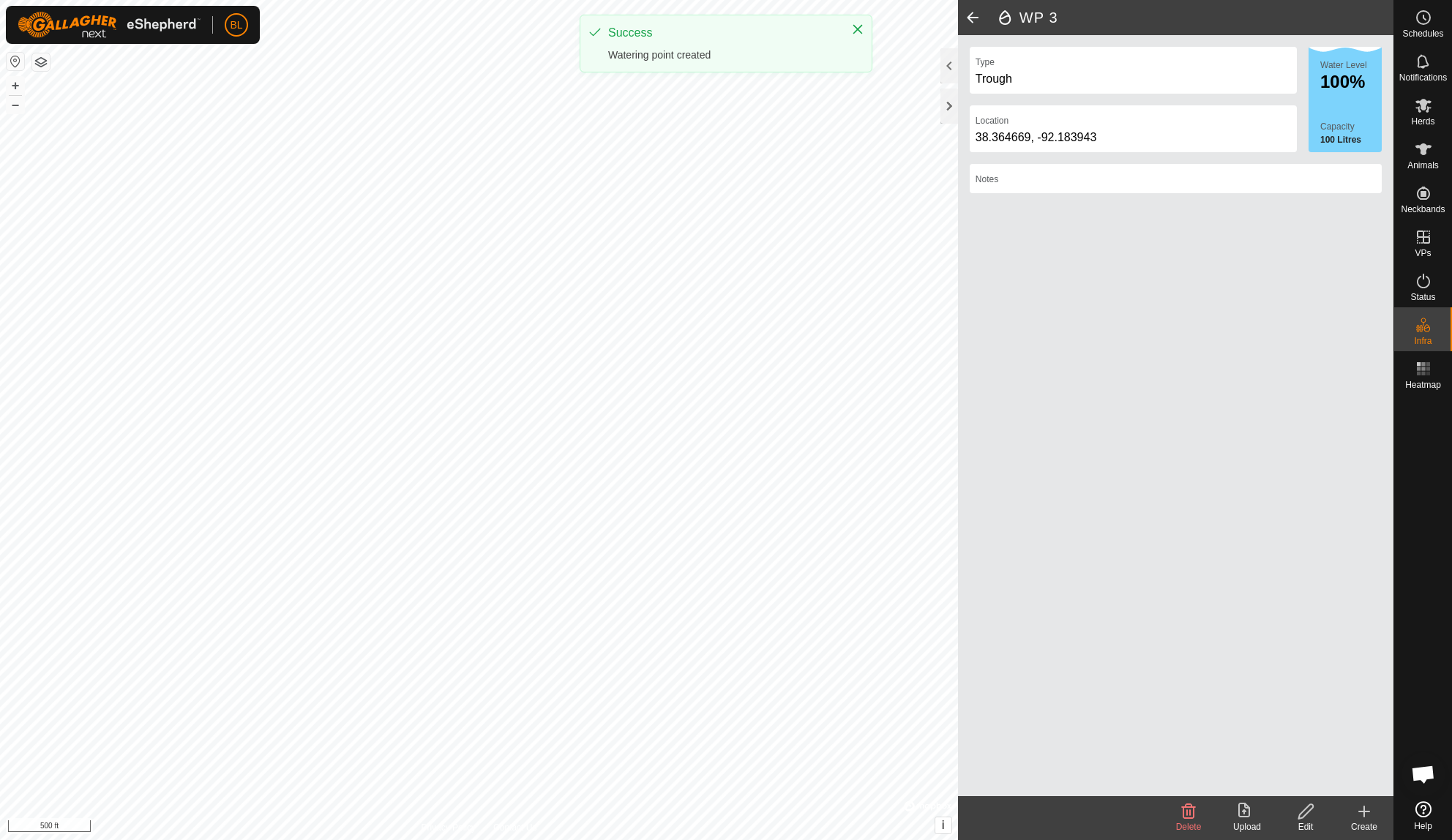
click at [1356, 815] on icon at bounding box center [1364, 812] width 18 height 18
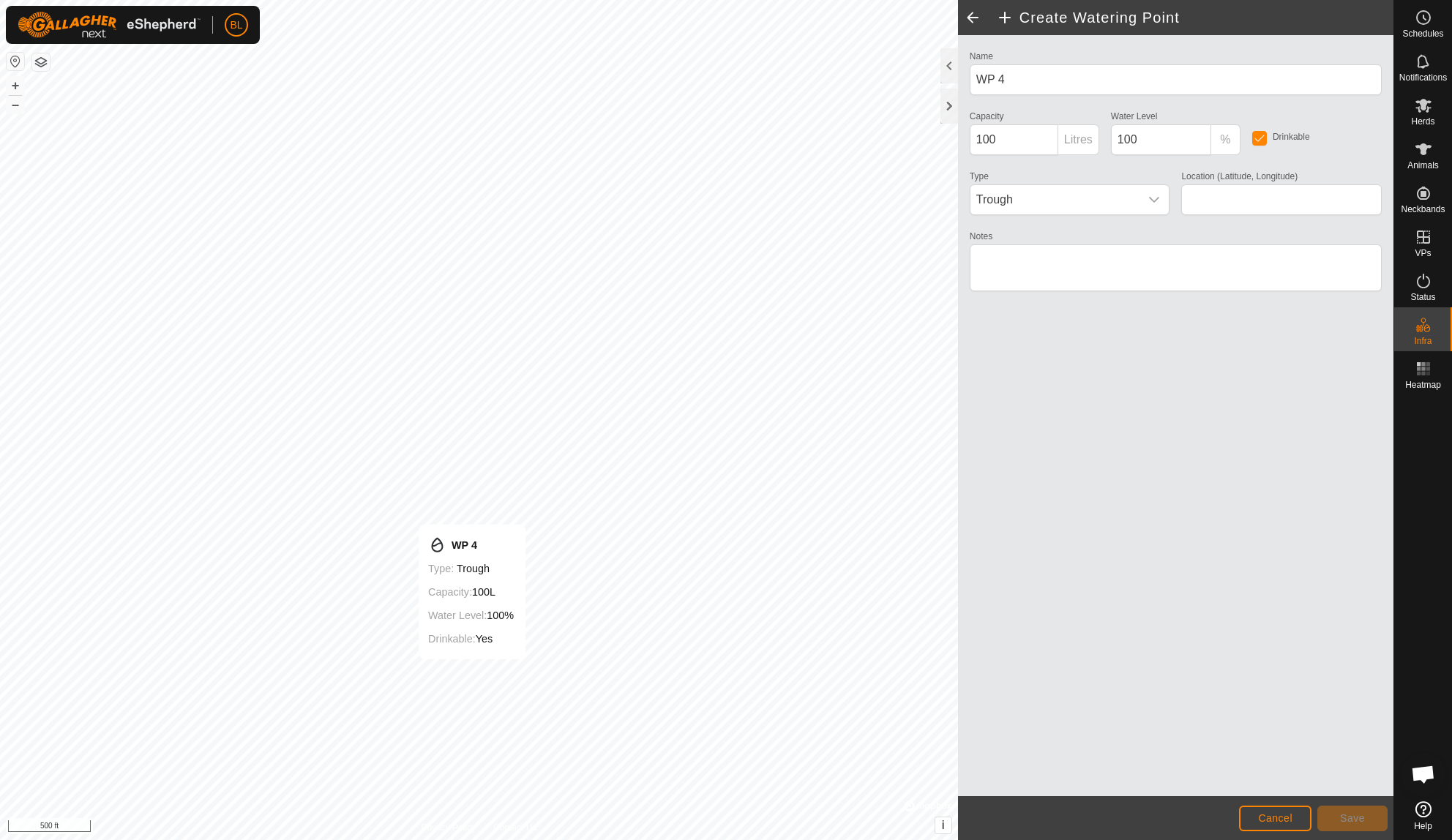
type input "38.365230, -92.188670"
click at [1357, 819] on span "Save" at bounding box center [1352, 818] width 25 height 11
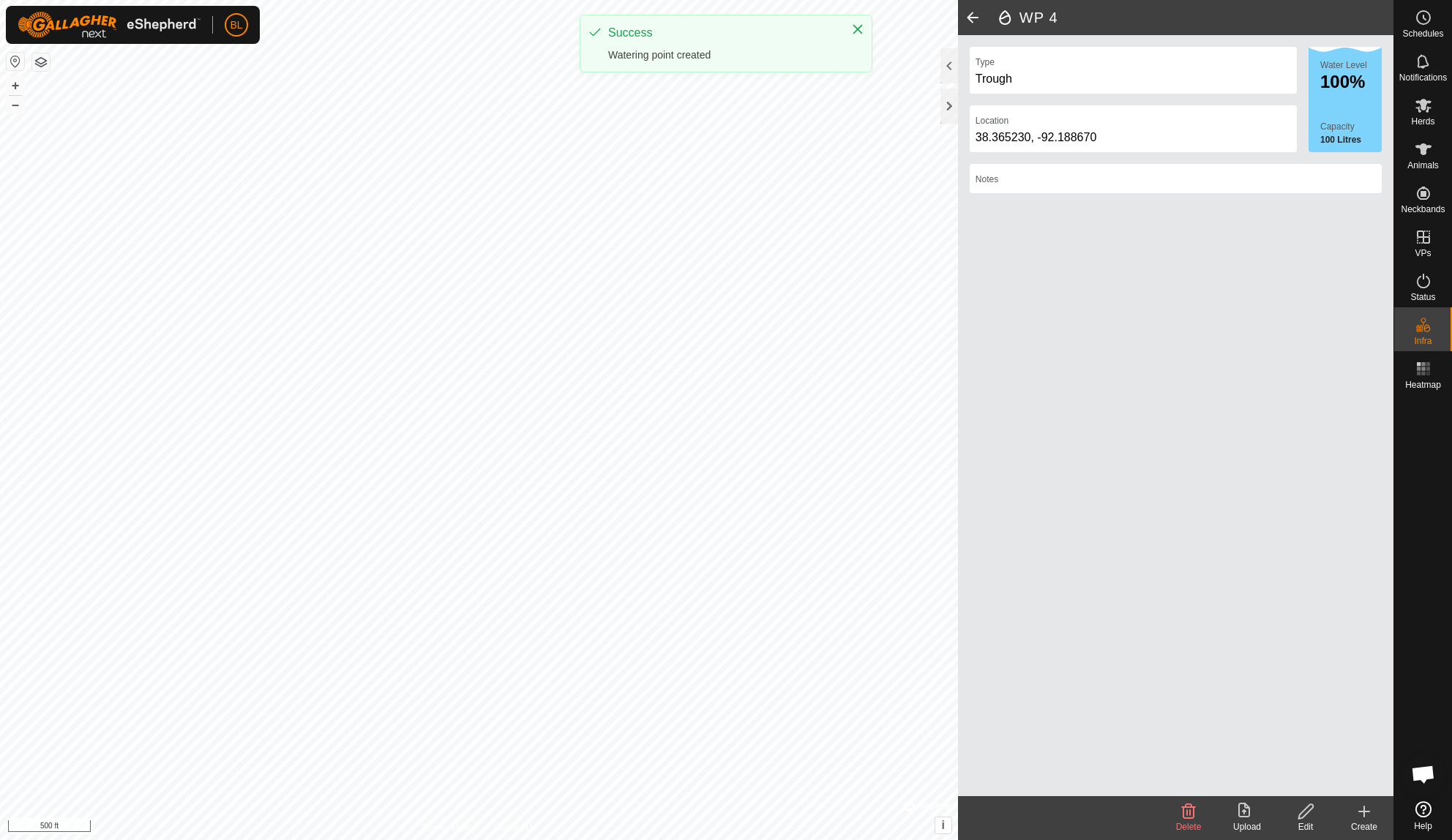
click at [1364, 808] on icon at bounding box center [1364, 811] width 0 height 11
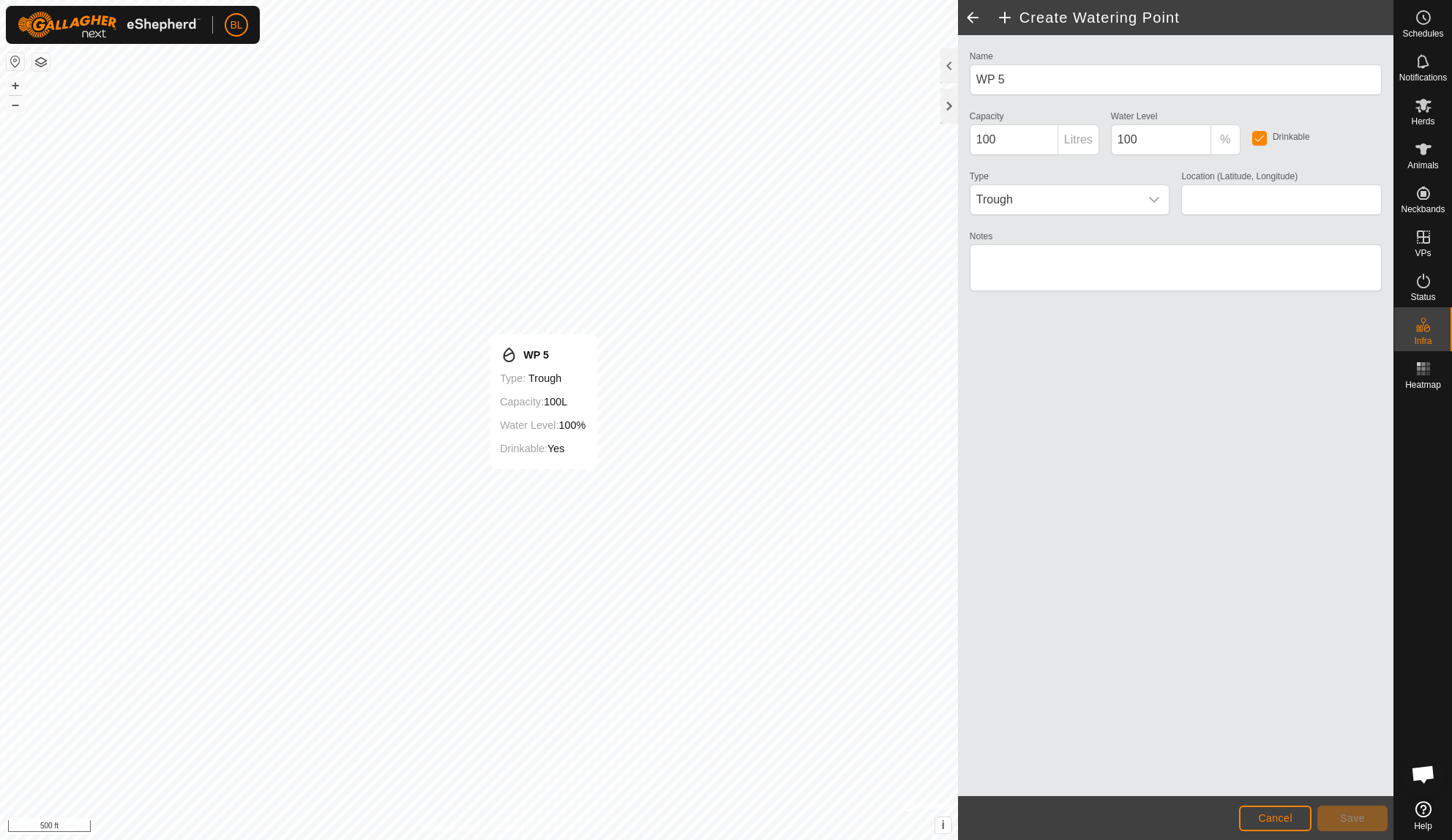
type input "38.368383, -92.187151"
click at [1335, 812] on button "Save" at bounding box center [1352, 818] width 70 height 26
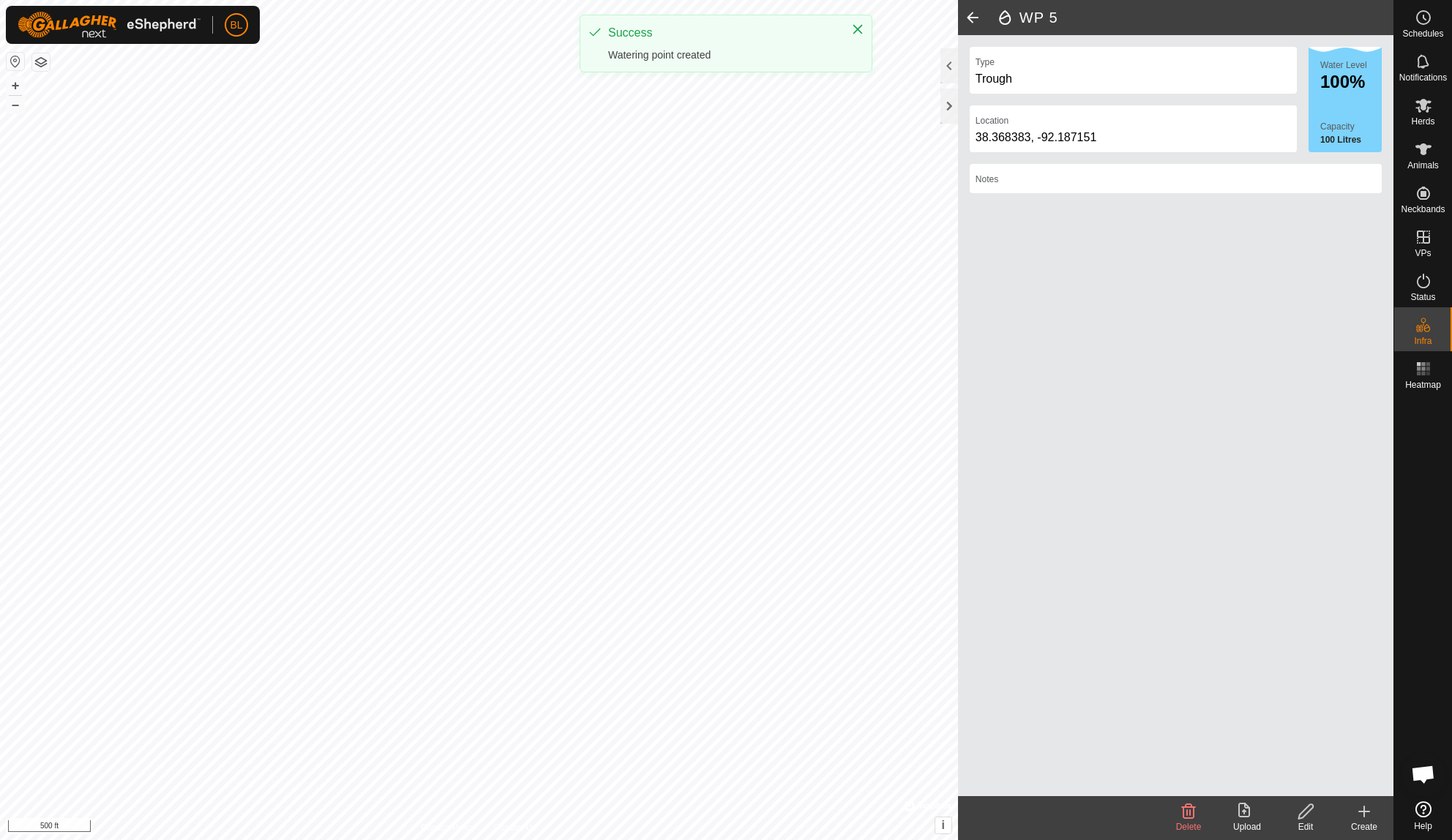
click at [1365, 823] on div "Create" at bounding box center [1364, 827] width 58 height 13
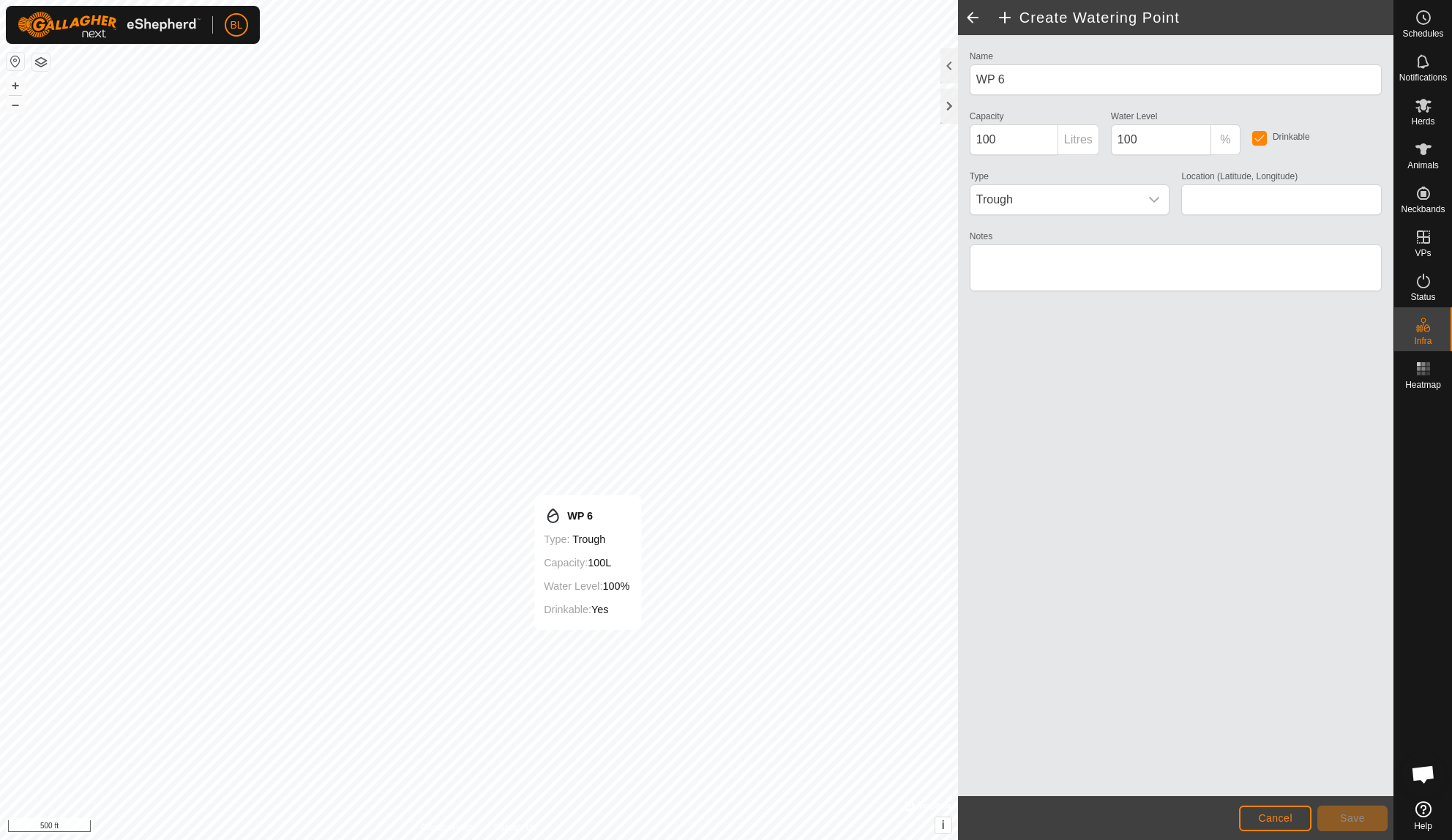
type input "38.362319, -92.186365"
click at [1356, 815] on span "Save" at bounding box center [1352, 818] width 25 height 11
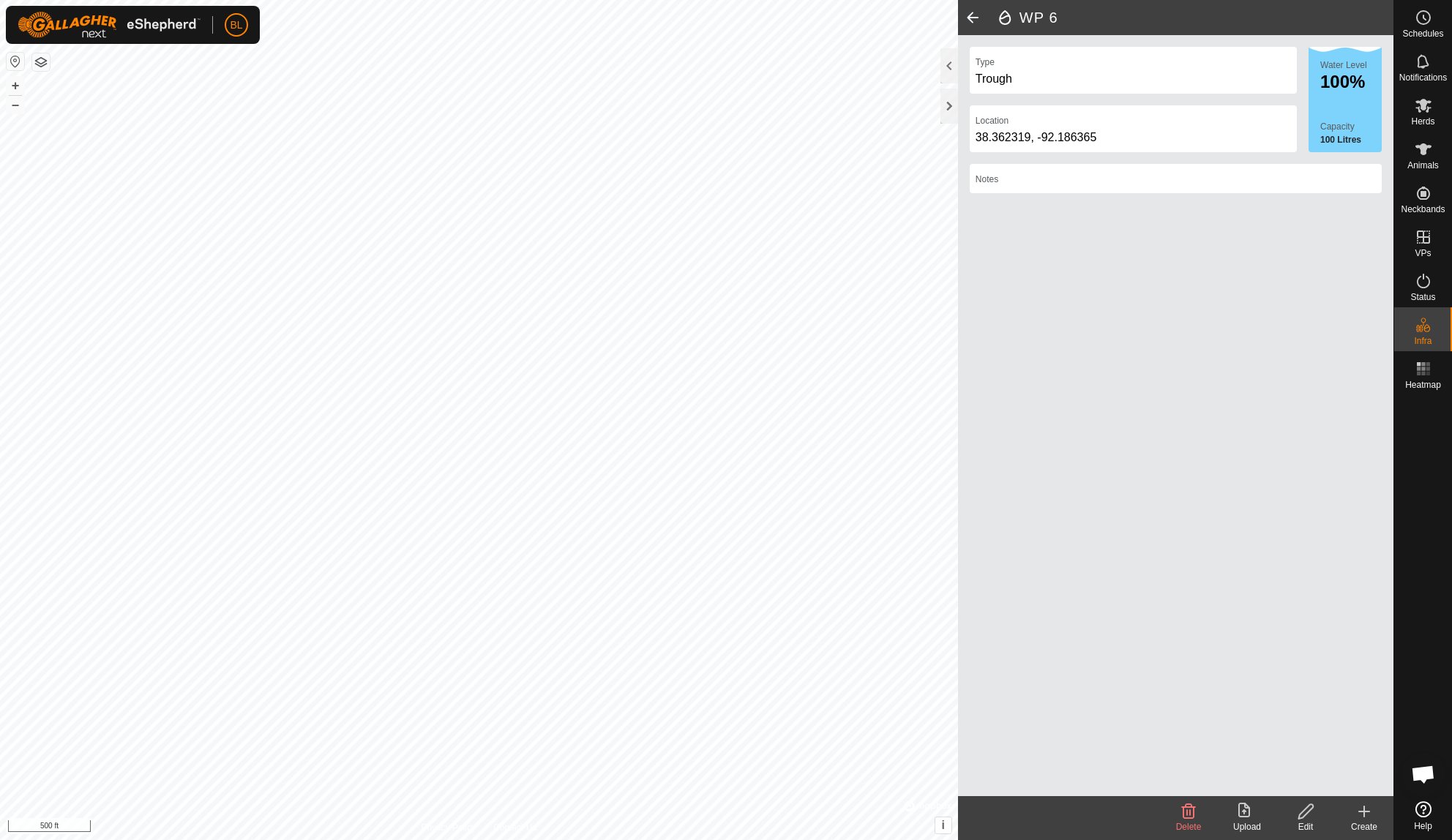
click at [1361, 825] on div "Create" at bounding box center [1364, 827] width 58 height 13
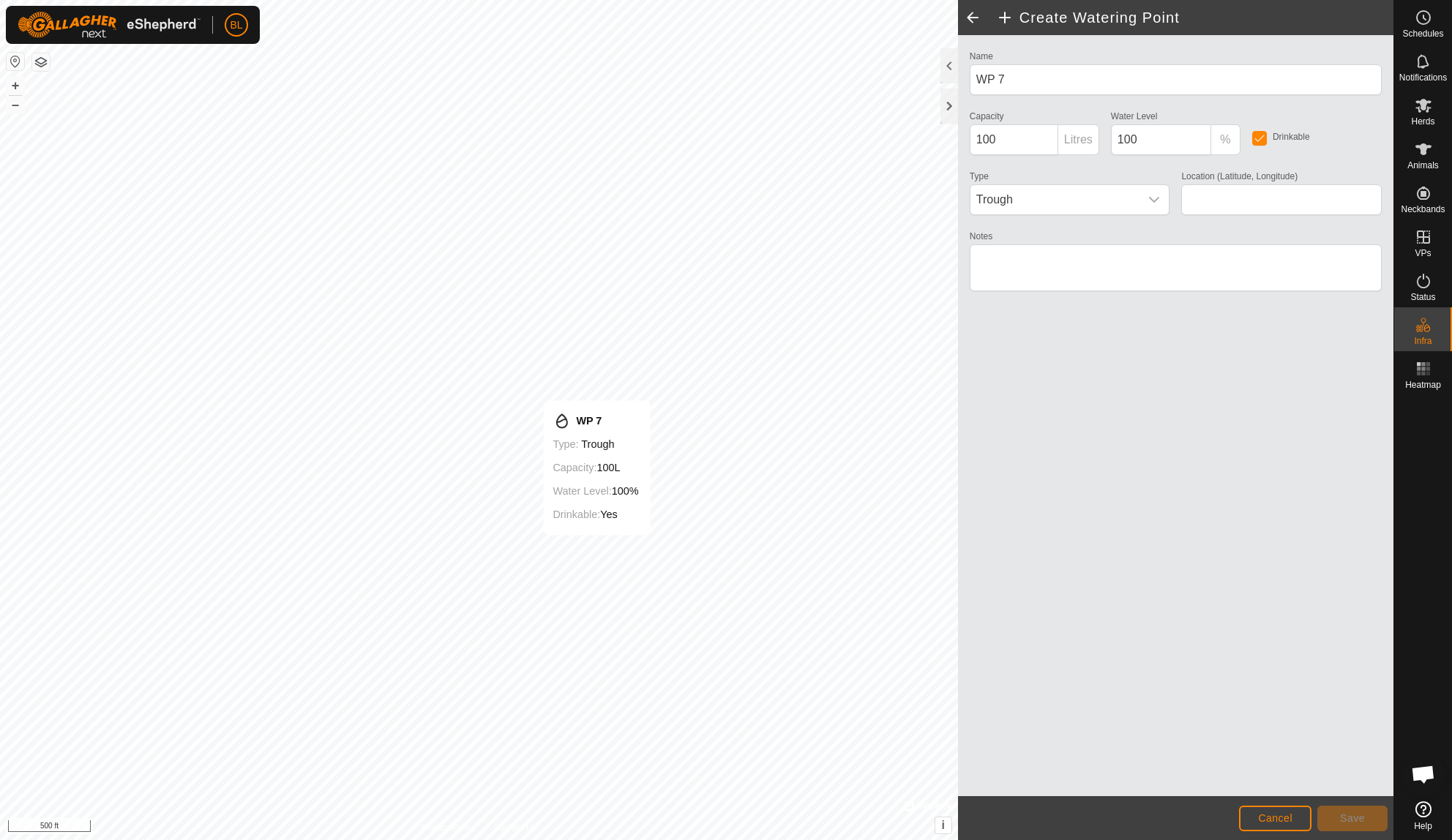
type input "38.363886, -92.186176"
click at [1350, 815] on span "Save" at bounding box center [1352, 818] width 25 height 11
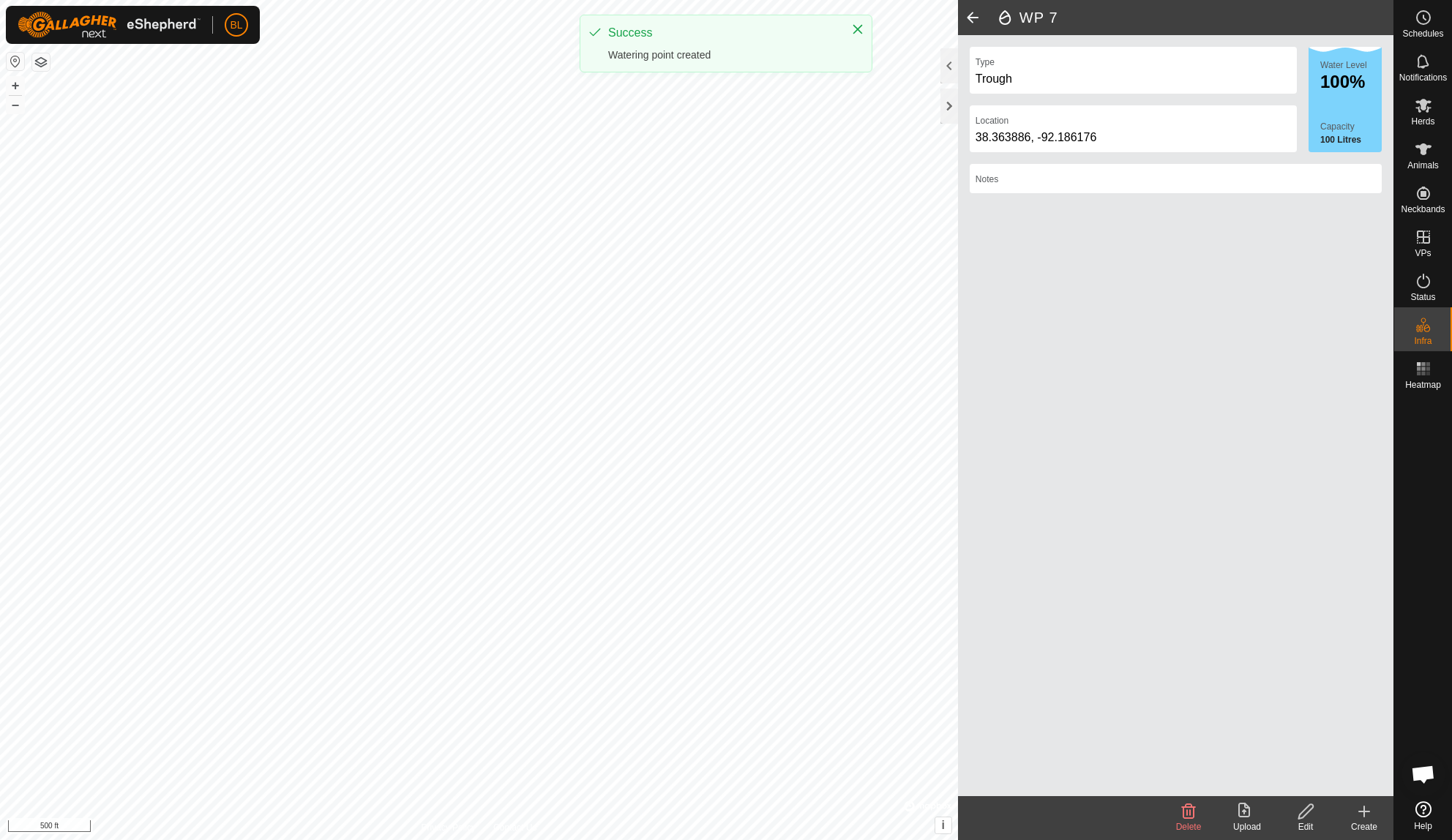
click at [1363, 822] on div "Create" at bounding box center [1364, 827] width 58 height 13
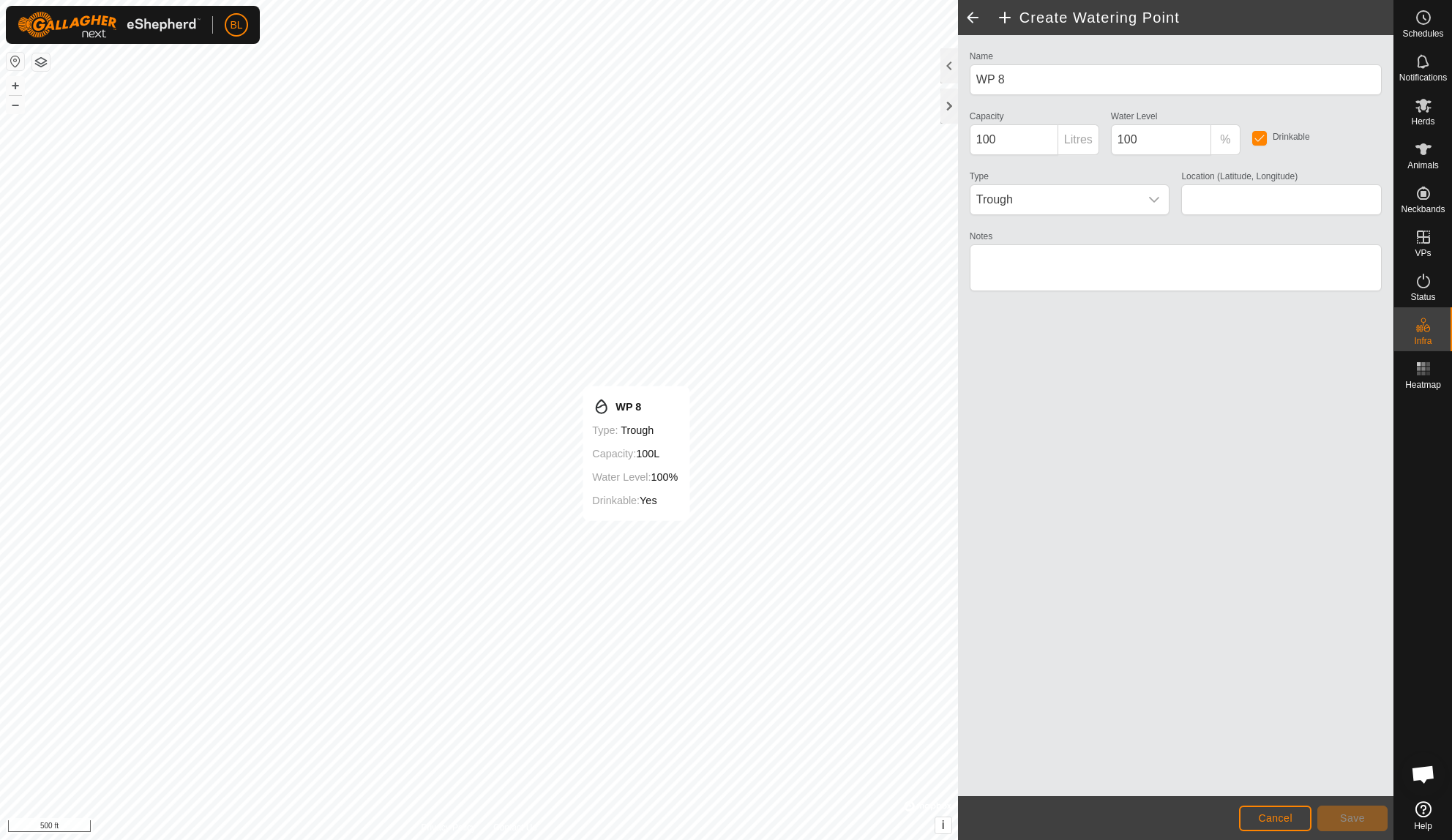
type input "38.364126, -92.185341"
click at [1348, 821] on span "Save" at bounding box center [1352, 818] width 25 height 11
